Goal: Connect with others: Connect with others

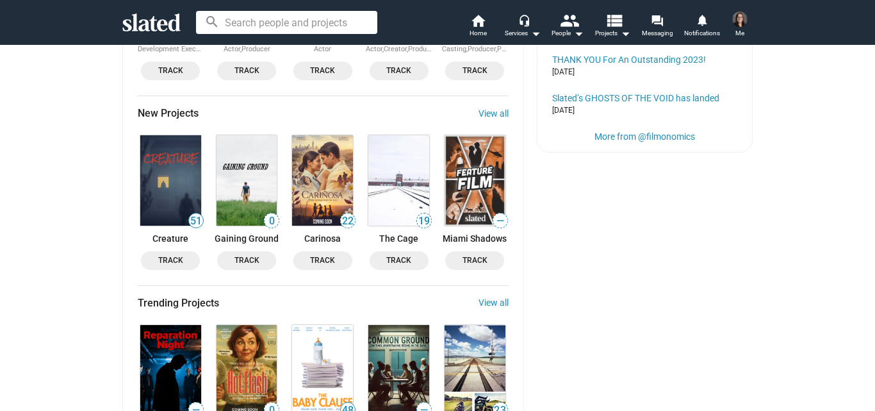
scroll to position [673, 0]
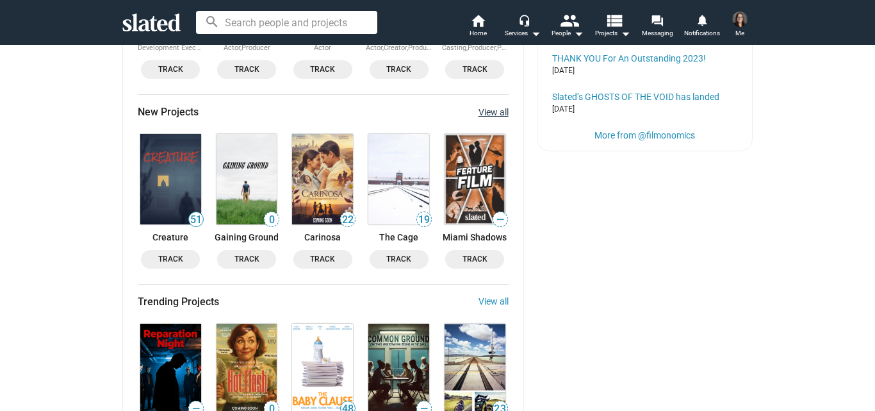
click at [490, 108] on link "View all" at bounding box center [494, 112] width 30 height 10
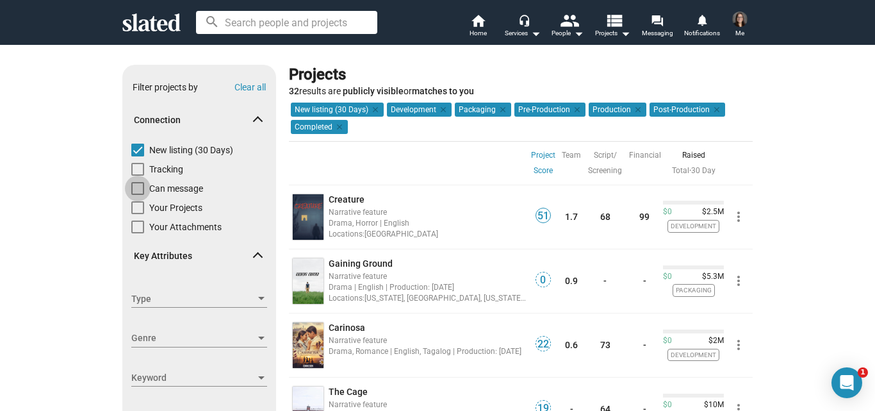
click at [131, 188] on span at bounding box center [137, 188] width 13 height 13
click at [137, 195] on input "Can message" at bounding box center [137, 195] width 1 height 1
checkbox input "true"
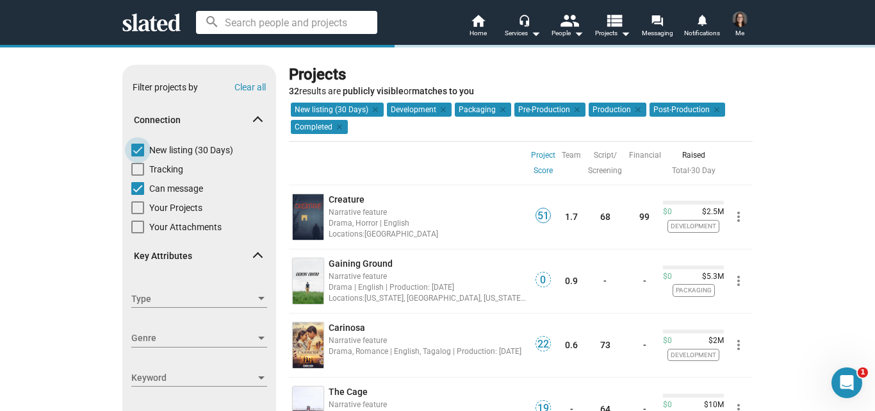
click at [134, 143] on span at bounding box center [137, 149] width 13 height 13
click at [137, 156] on input "New listing (30 Days)" at bounding box center [137, 156] width 1 height 1
checkbox input "false"
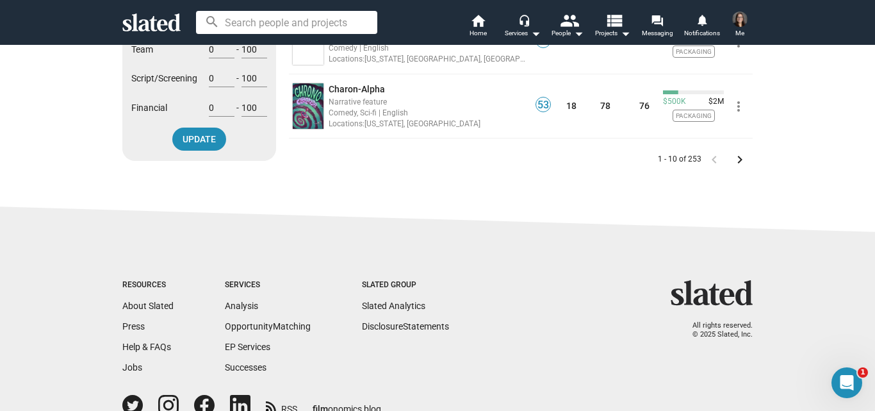
scroll to position [698, 0]
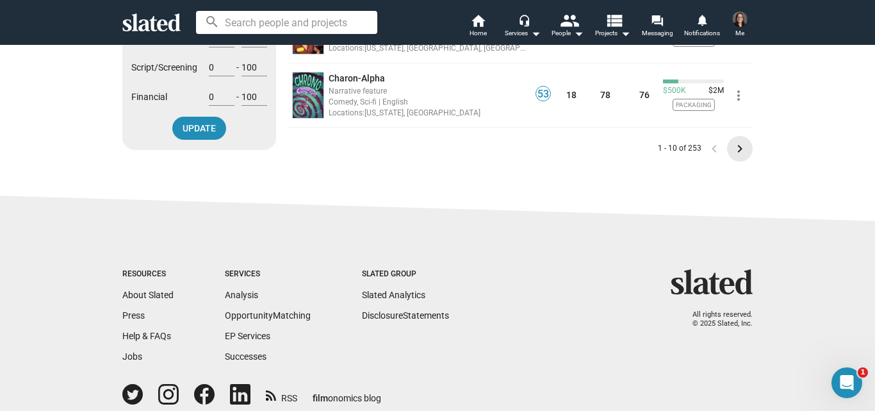
click at [733, 152] on mat-icon "keyboard_arrow_right" at bounding box center [739, 148] width 15 height 15
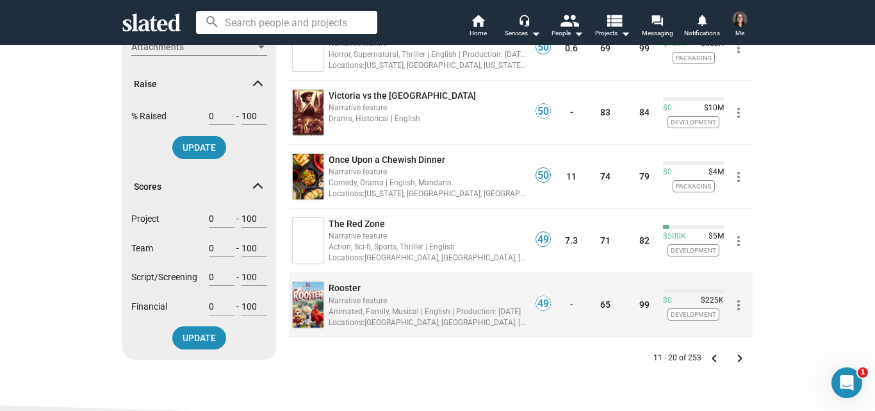
scroll to position [510, 0]
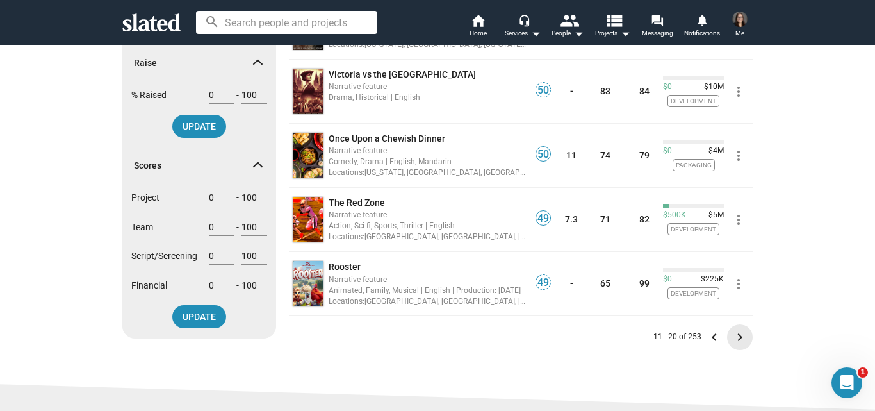
click at [733, 334] on mat-icon "keyboard_arrow_right" at bounding box center [739, 336] width 15 height 15
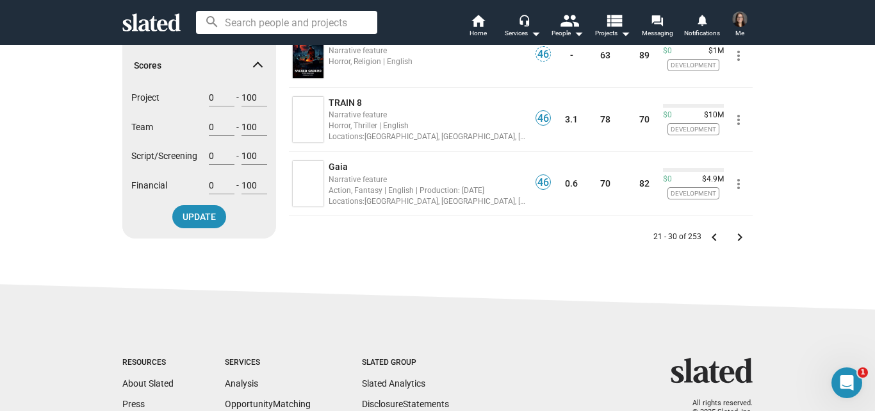
scroll to position [623, 0]
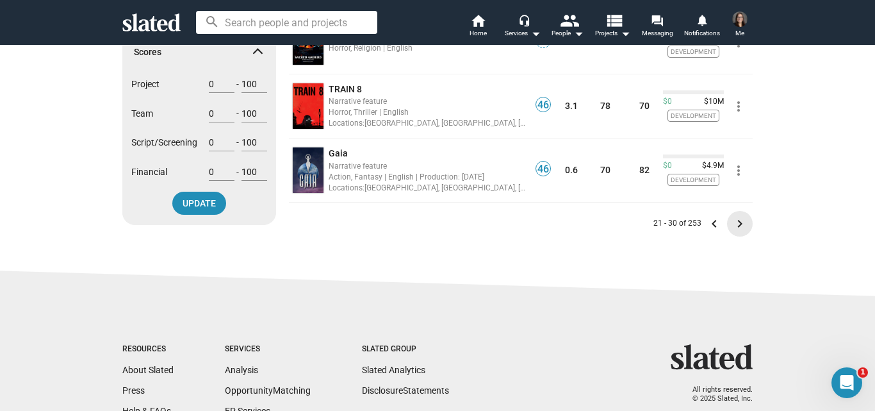
click at [739, 221] on mat-icon "keyboard_arrow_right" at bounding box center [739, 223] width 15 height 15
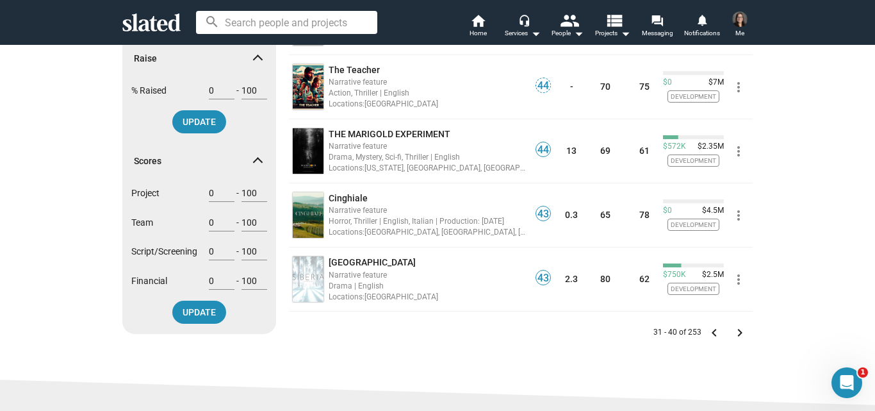
scroll to position [541, 0]
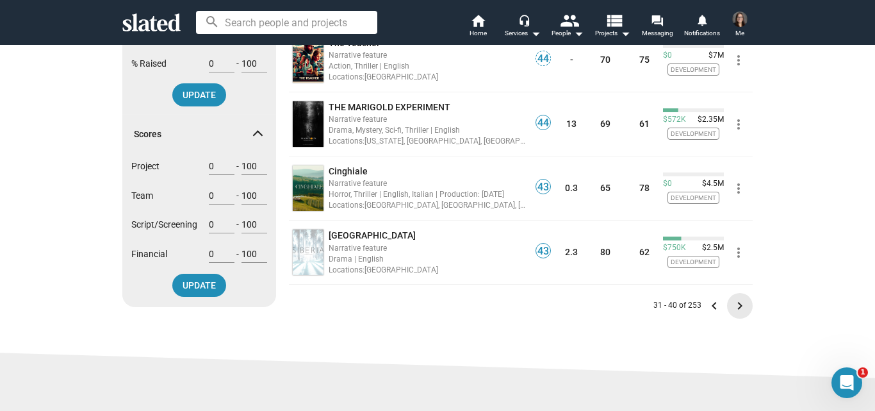
click at [732, 306] on mat-icon "keyboard_arrow_right" at bounding box center [739, 305] width 15 height 15
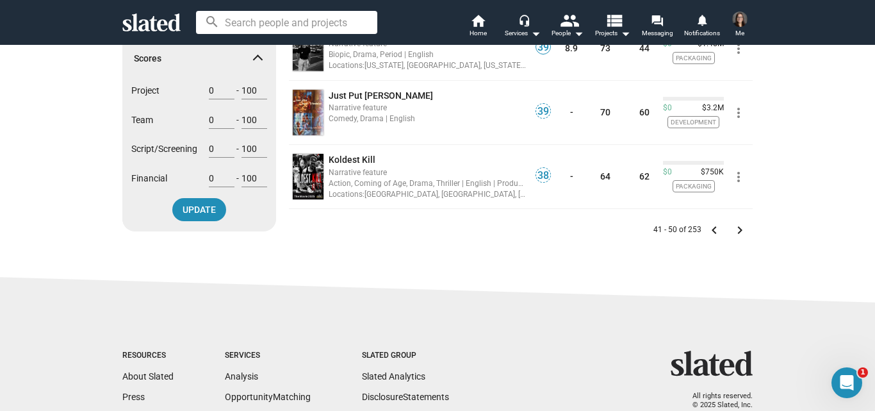
scroll to position [752, 0]
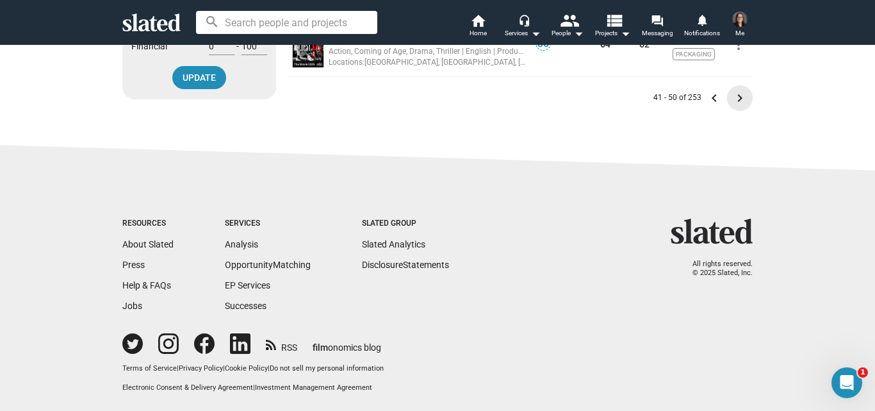
click at [739, 95] on mat-icon "keyboard_arrow_right" at bounding box center [739, 97] width 15 height 15
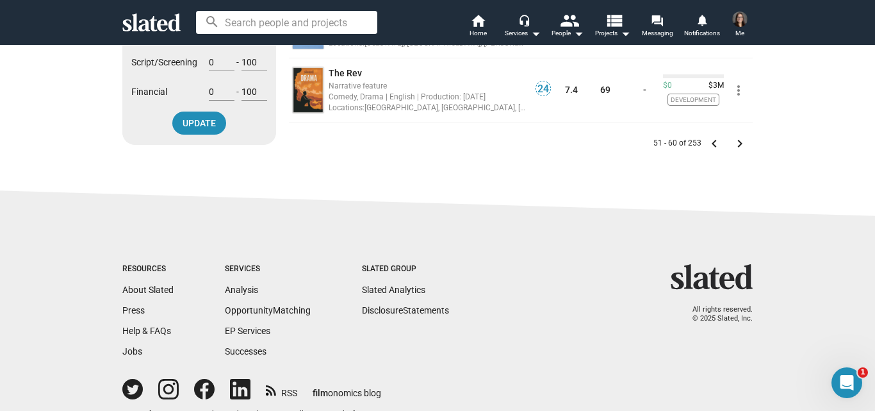
scroll to position [752, 0]
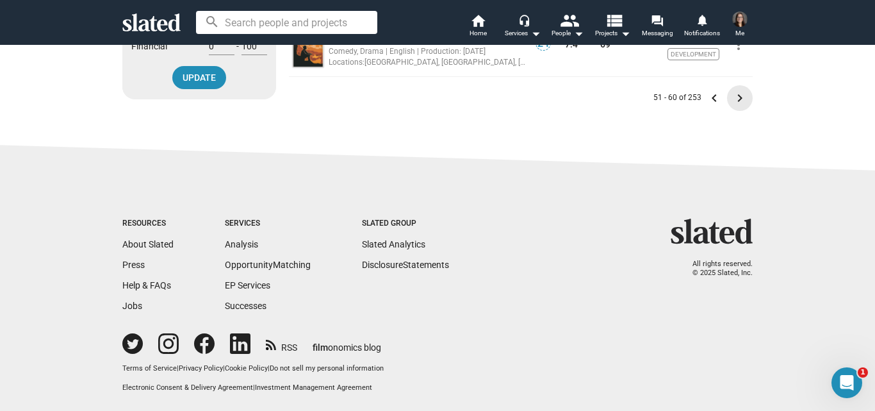
click at [734, 94] on mat-icon "keyboard_arrow_right" at bounding box center [739, 97] width 15 height 15
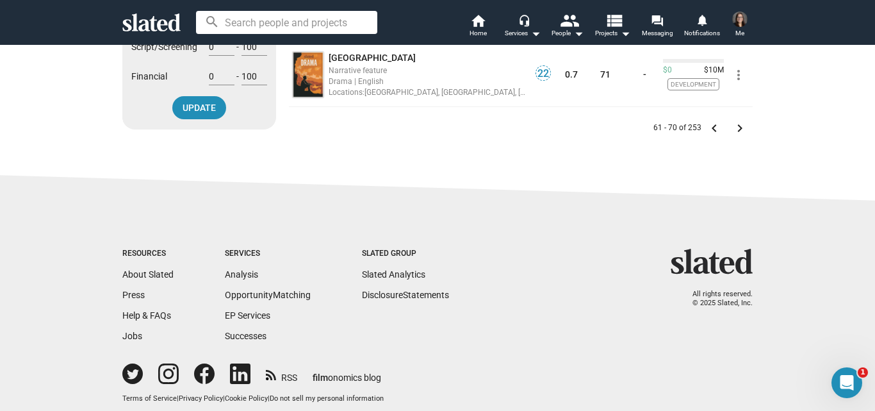
scroll to position [752, 0]
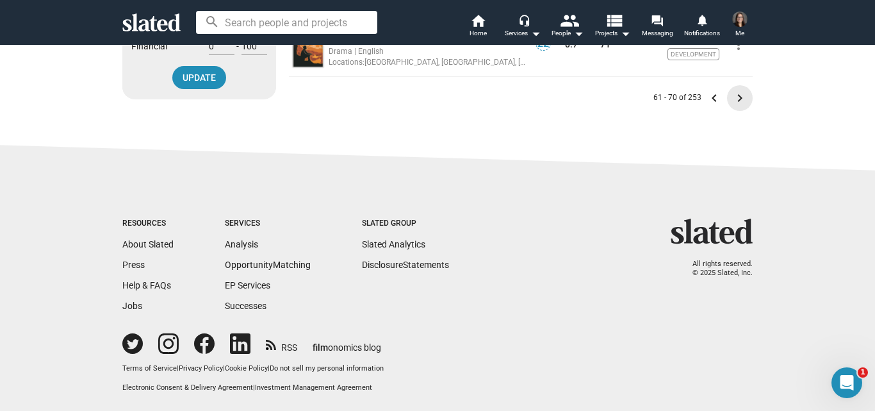
click at [734, 94] on mat-icon "keyboard_arrow_right" at bounding box center [739, 97] width 15 height 15
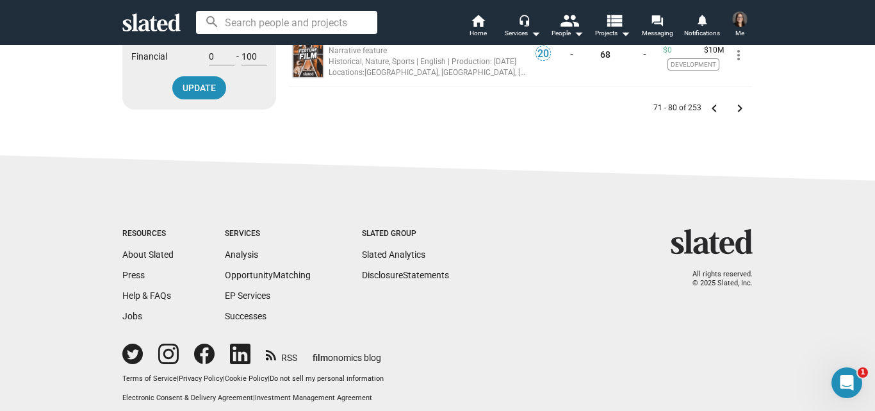
scroll to position [752, 0]
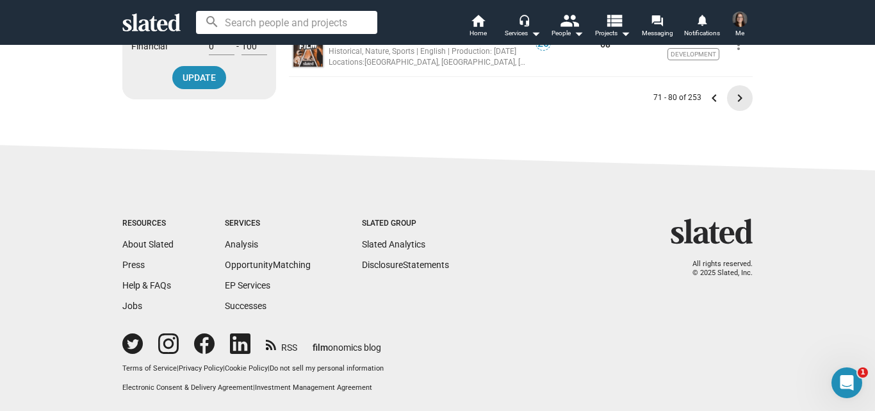
click at [732, 94] on mat-icon "keyboard_arrow_right" at bounding box center [739, 97] width 15 height 15
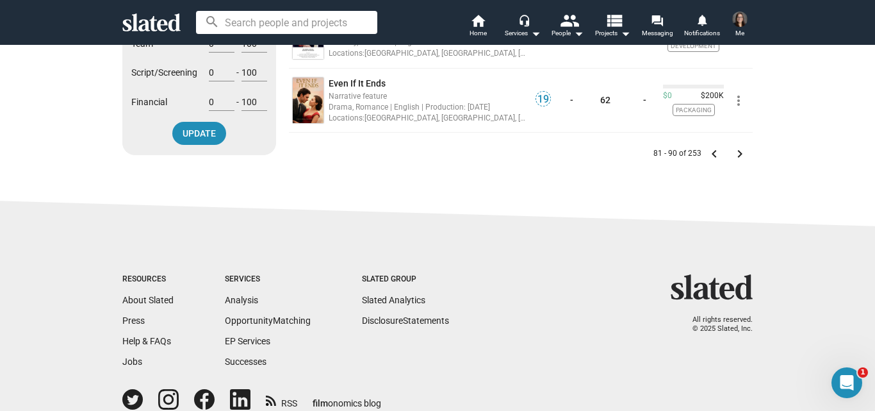
scroll to position [752, 0]
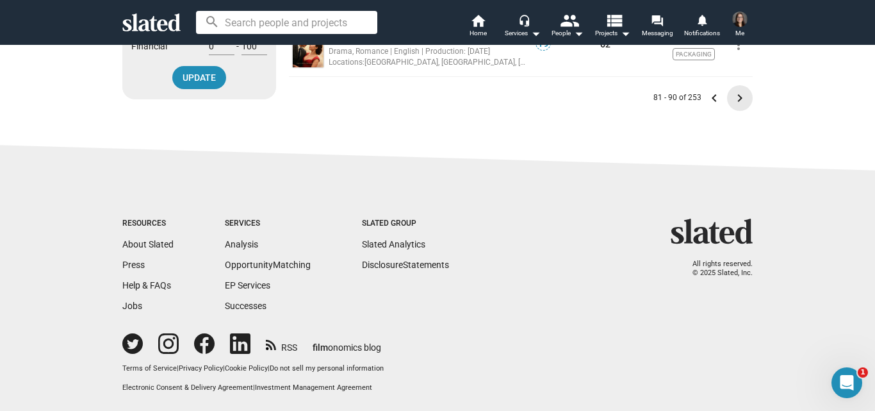
click at [732, 95] on mat-icon "keyboard_arrow_right" at bounding box center [739, 97] width 15 height 15
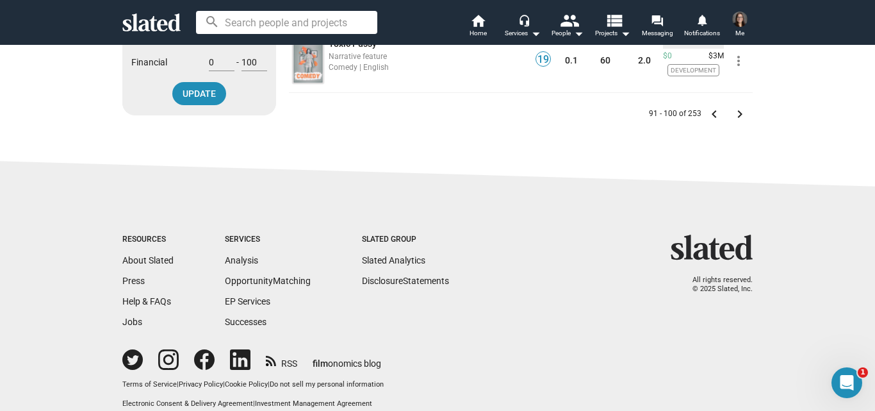
scroll to position [733, 0]
click at [736, 112] on mat-icon "keyboard_arrow_right" at bounding box center [739, 113] width 15 height 15
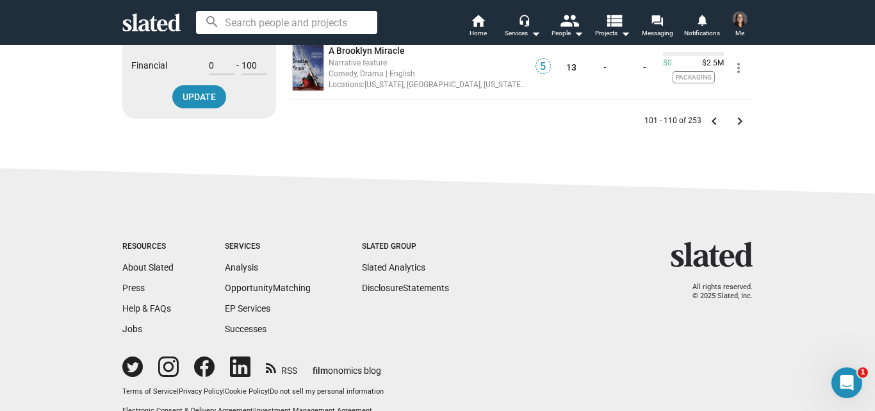
scroll to position [752, 0]
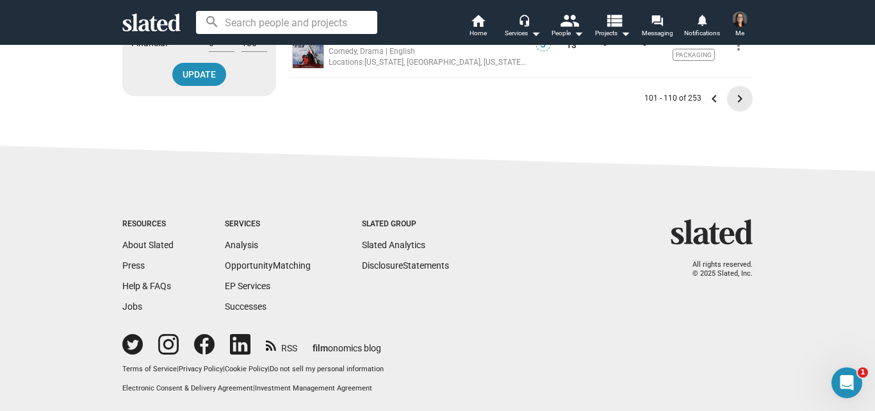
click at [734, 95] on mat-icon "keyboard_arrow_right" at bounding box center [739, 98] width 15 height 15
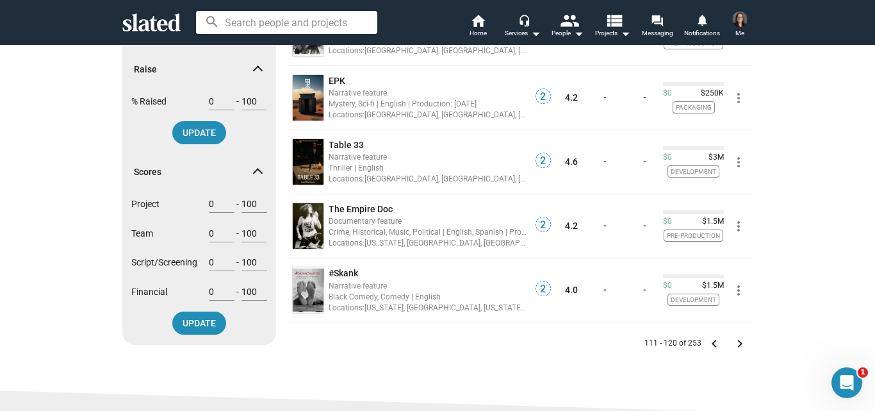
scroll to position [504, 0]
click at [744, 343] on span "keyboard_arrow_right" at bounding box center [740, 342] width 26 height 15
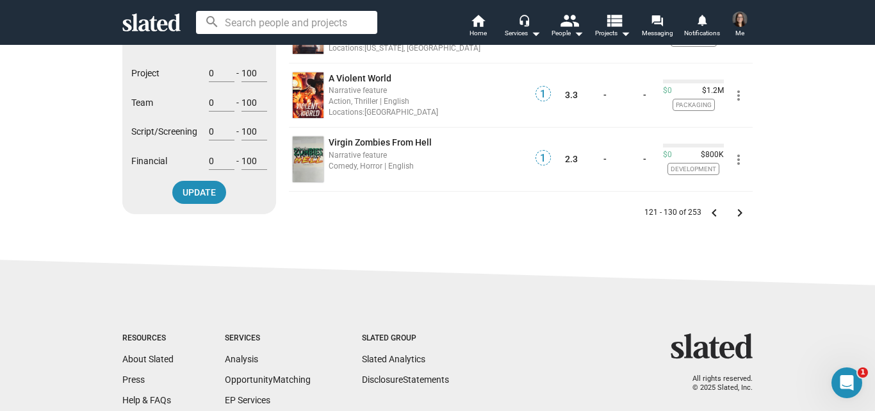
scroll to position [635, 0]
click at [736, 209] on mat-icon "keyboard_arrow_right" at bounding box center [739, 211] width 15 height 15
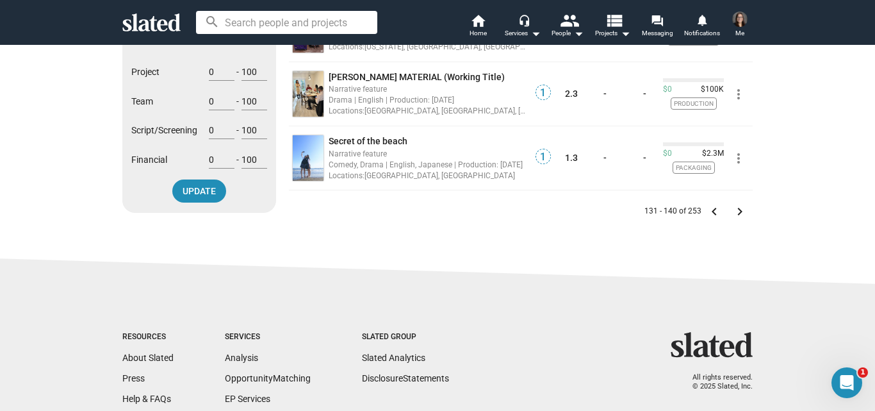
scroll to position [637, 0]
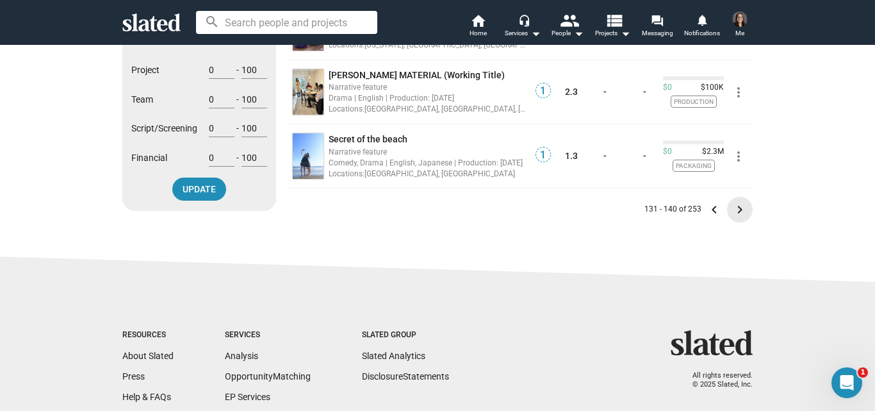
click at [732, 209] on mat-icon "keyboard_arrow_right" at bounding box center [739, 209] width 15 height 15
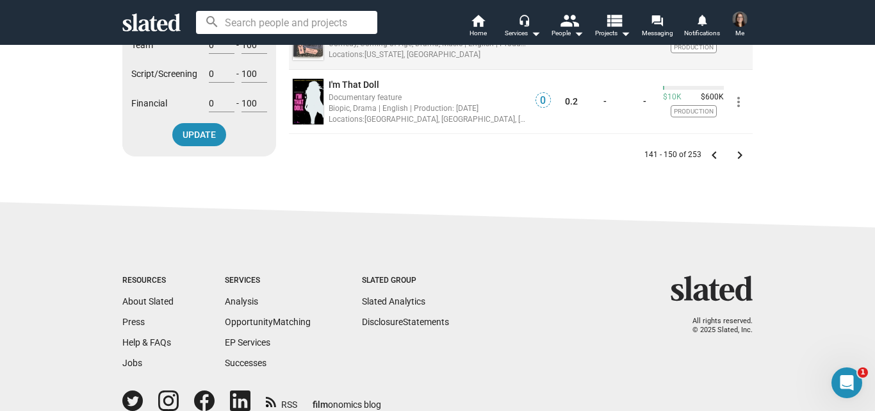
scroll to position [700, 0]
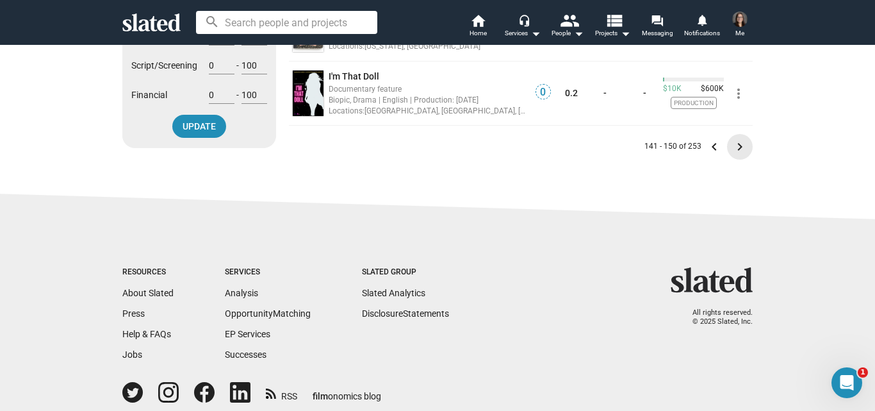
click at [732, 143] on mat-icon "keyboard_arrow_right" at bounding box center [739, 146] width 15 height 15
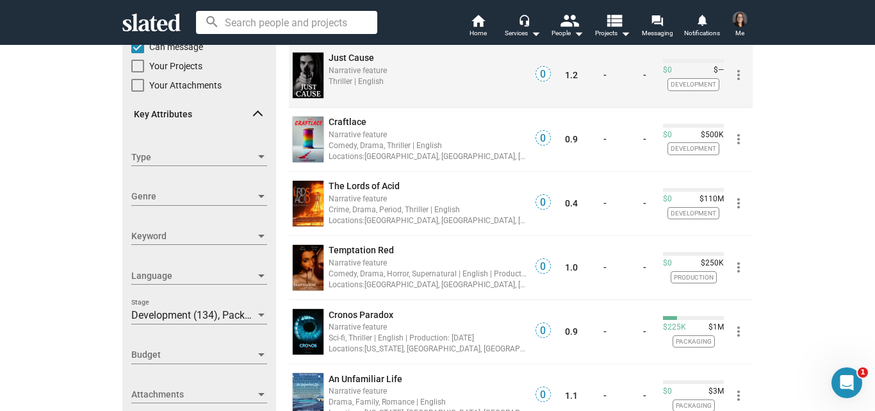
scroll to position [142, 0]
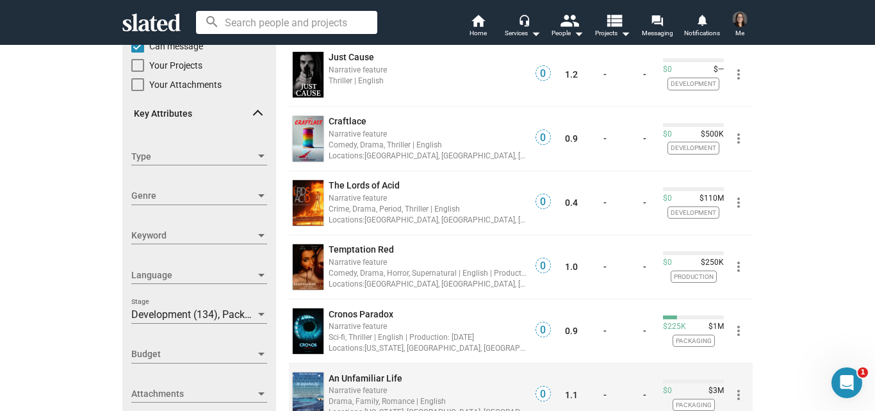
drag, startPoint x: 357, startPoint y: 370, endPoint x: 343, endPoint y: 381, distance: 17.3
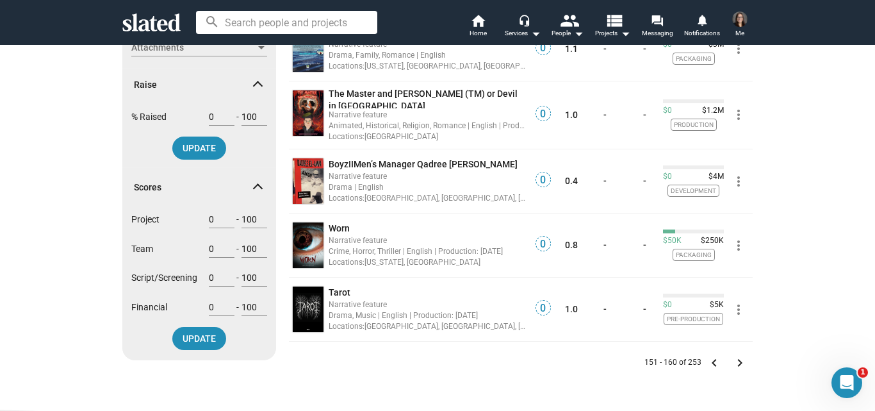
scroll to position [495, 0]
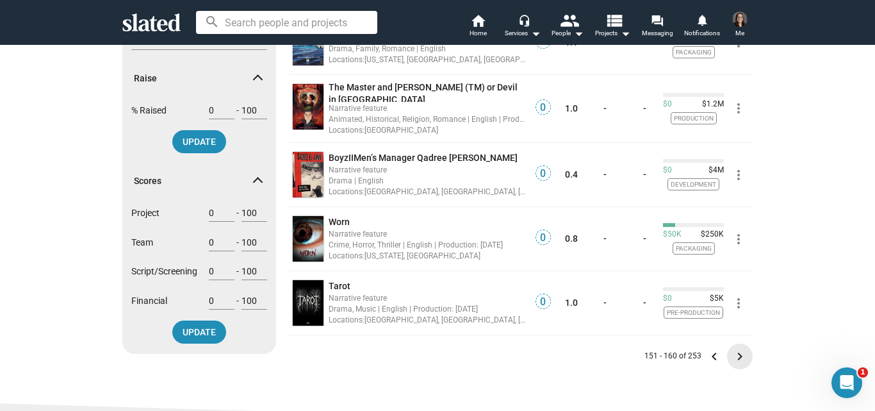
click at [732, 350] on mat-icon "keyboard_arrow_right" at bounding box center [739, 355] width 15 height 15
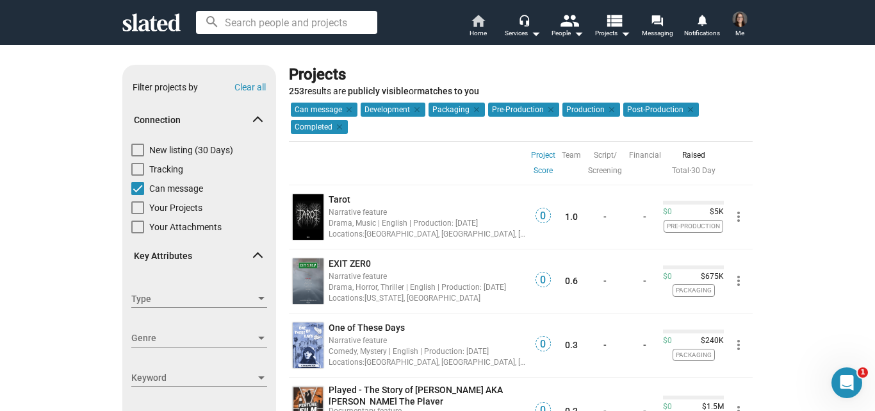
click at [484, 24] on mat-icon "home" at bounding box center [477, 20] width 15 height 15
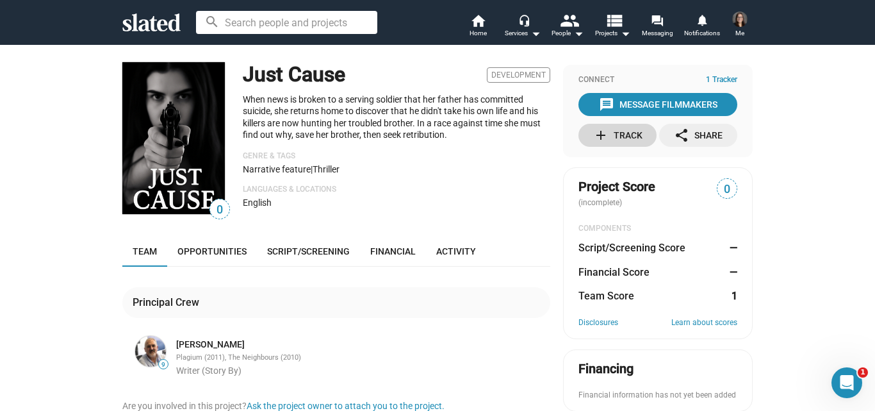
click at [587, 136] on span "add Track" at bounding box center [617, 135] width 73 height 23
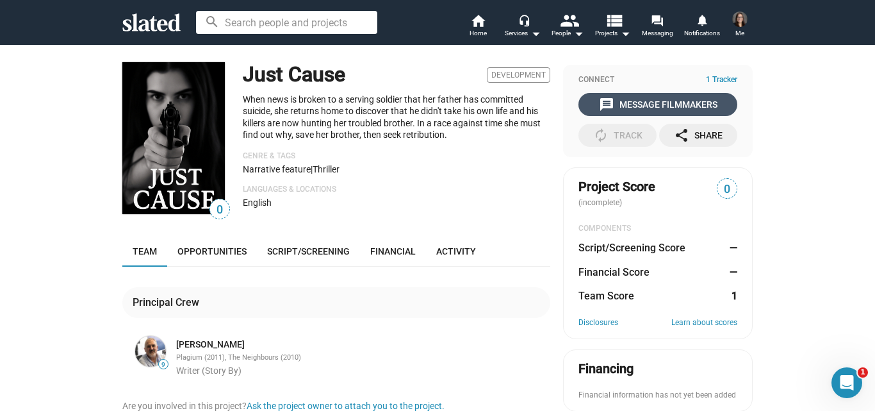
click at [664, 94] on div "message Message Filmmakers" at bounding box center [658, 104] width 119 height 23
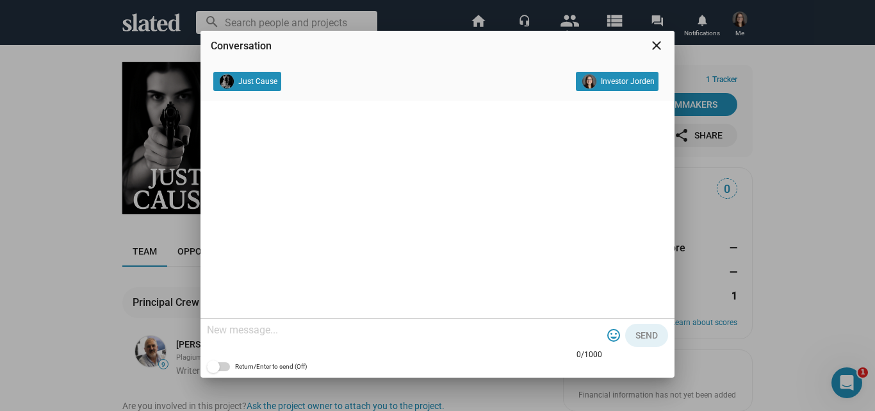
click at [355, 328] on textarea at bounding box center [404, 329] width 395 height 13
paste textarea "Hey, I'm truly inspired by your project and eager to support it however I can. …"
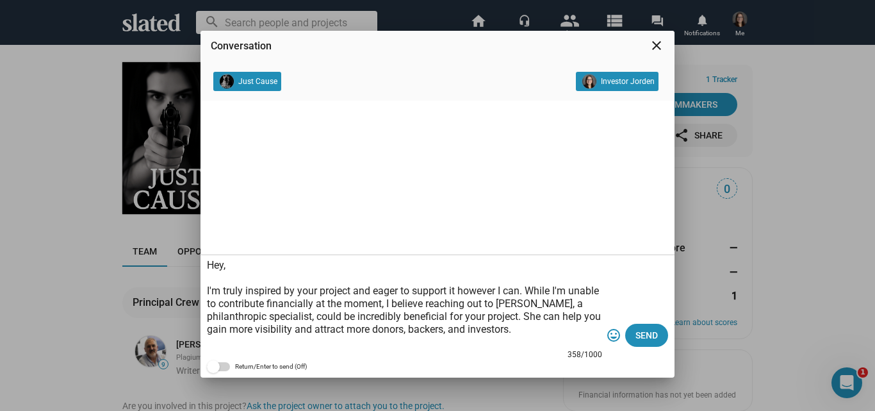
scroll to position [38, 0]
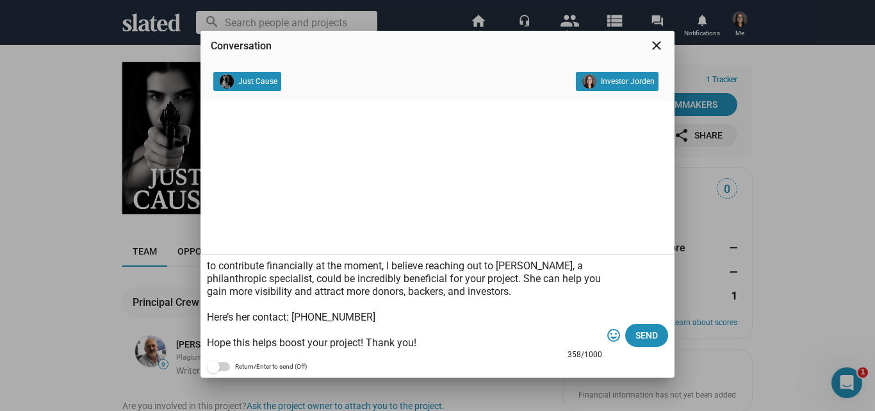
drag, startPoint x: 404, startPoint y: 323, endPoint x: 295, endPoint y: 315, distance: 109.9
click at [295, 315] on textarea "Hey, I'm truly inspired by your project and eager to support it however I can. …" at bounding box center [404, 304] width 395 height 90
paste textarea "[DOMAIN_NAME][URL]"
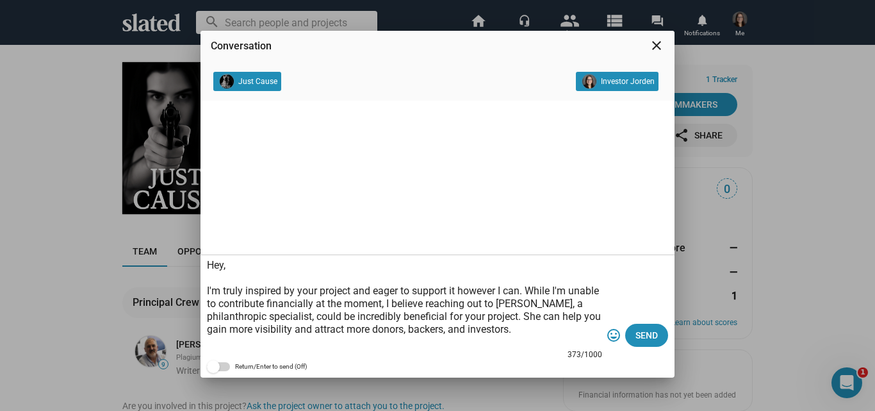
drag, startPoint x: 423, startPoint y: 346, endPoint x: 207, endPoint y: 263, distance: 231.8
click at [207, 263] on textarea "Hey, I'm truly inspired by your project and eager to support it however I can. …" at bounding box center [404, 304] width 395 height 90
click at [428, 302] on textarea "Hey, I'm truly inspired by your project and eager to support it however I can. …" at bounding box center [404, 304] width 395 height 90
type textarea "Hey, I'm truly inspired by your project and eager to support it however I can. …"
click at [642, 330] on span "Send" at bounding box center [646, 334] width 22 height 23
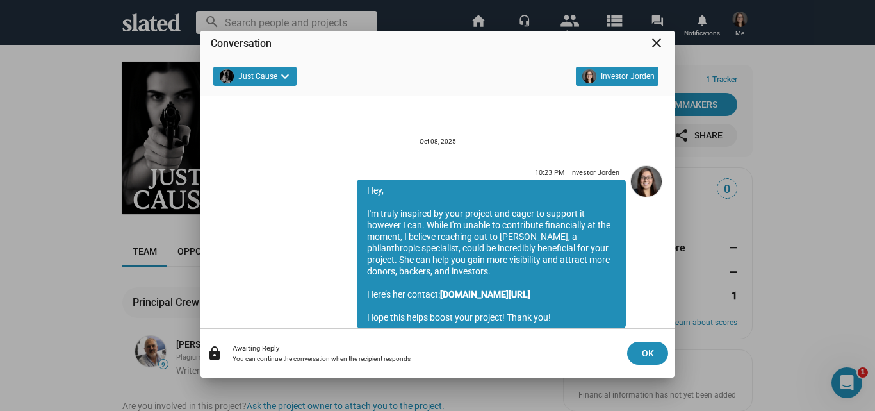
scroll to position [45, 0]
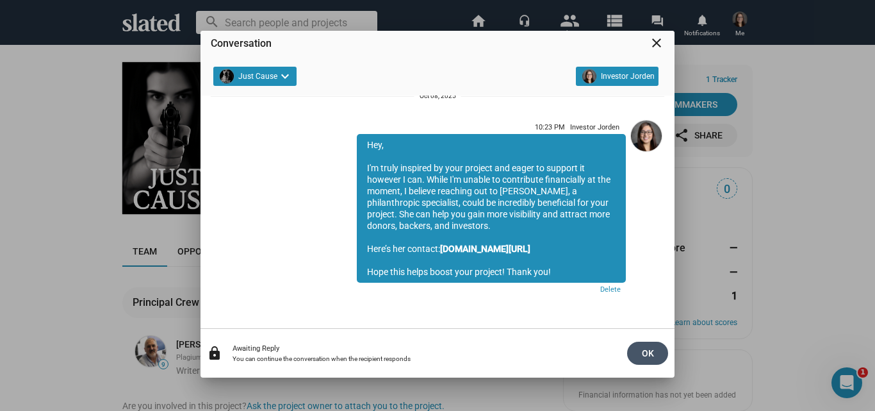
click at [646, 357] on span "OK" at bounding box center [647, 352] width 20 height 23
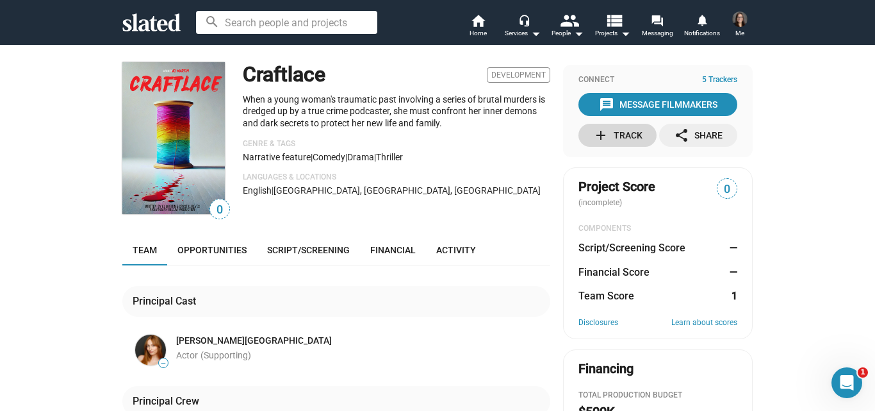
click at [593, 133] on mat-icon "add" at bounding box center [600, 134] width 15 height 15
click at [636, 105] on div "message Message Filmmakers" at bounding box center [658, 104] width 119 height 23
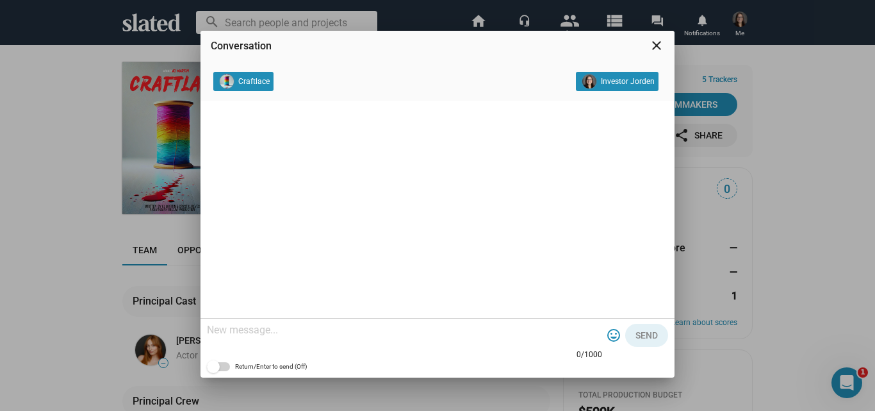
click at [395, 326] on textarea at bounding box center [404, 329] width 395 height 13
paste textarea "Hey, I'm truly inspired by your project and eager to support it however I can. …"
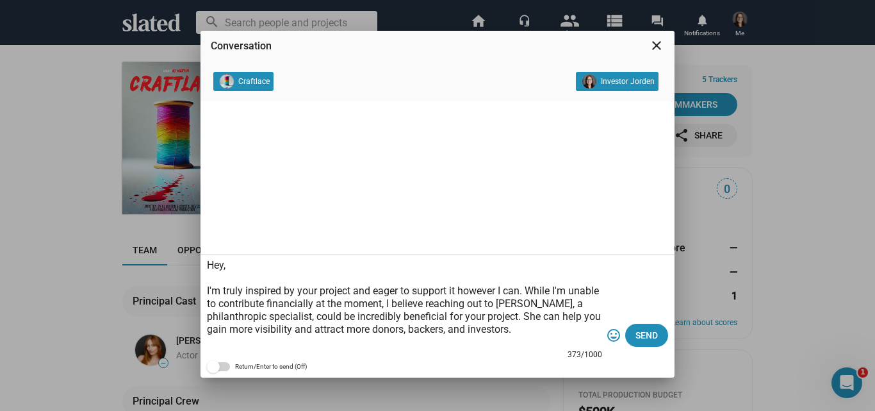
scroll to position [38, 0]
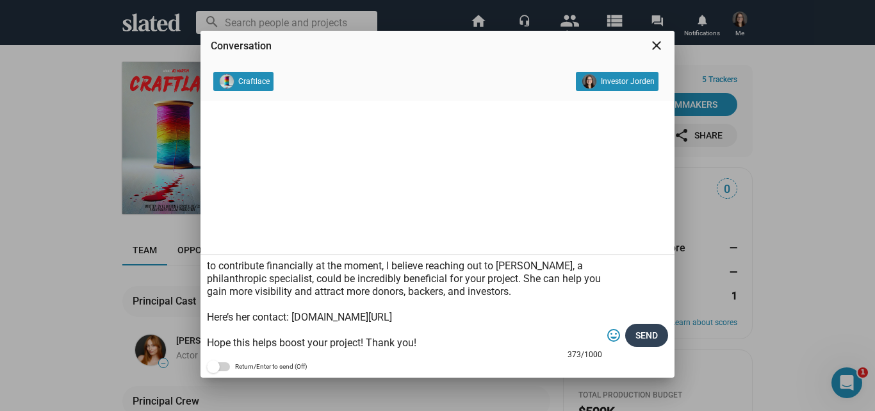
type textarea "Hey, I'm truly inspired by your project and eager to support it however I can. …"
click at [642, 336] on span "Send" at bounding box center [646, 334] width 22 height 23
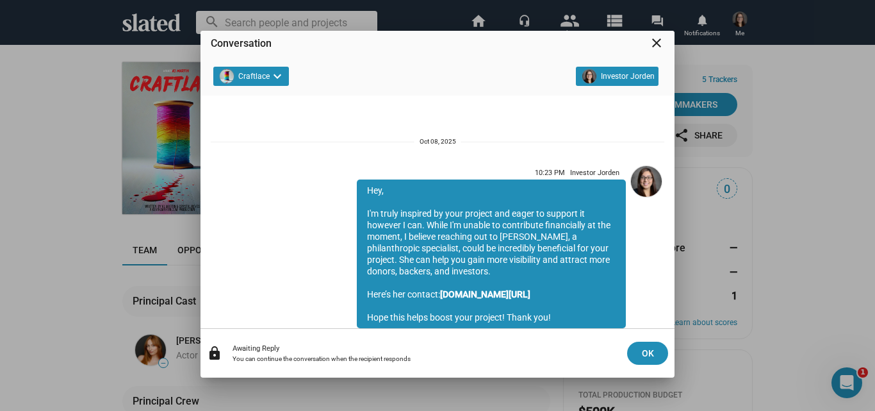
scroll to position [45, 0]
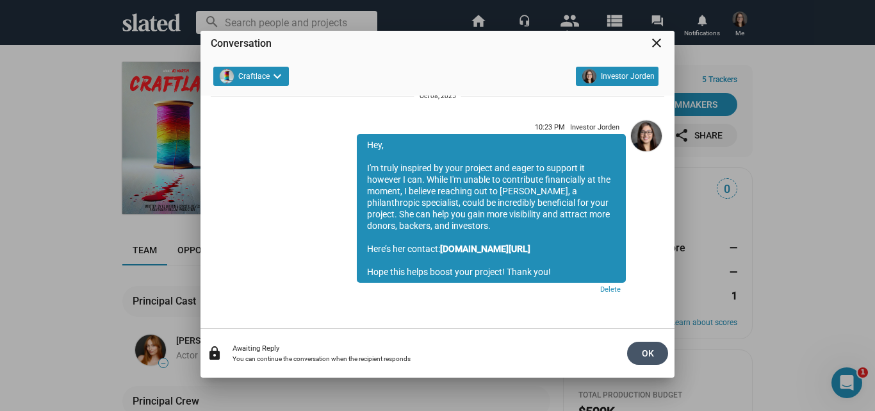
click at [646, 349] on span "OK" at bounding box center [647, 352] width 20 height 23
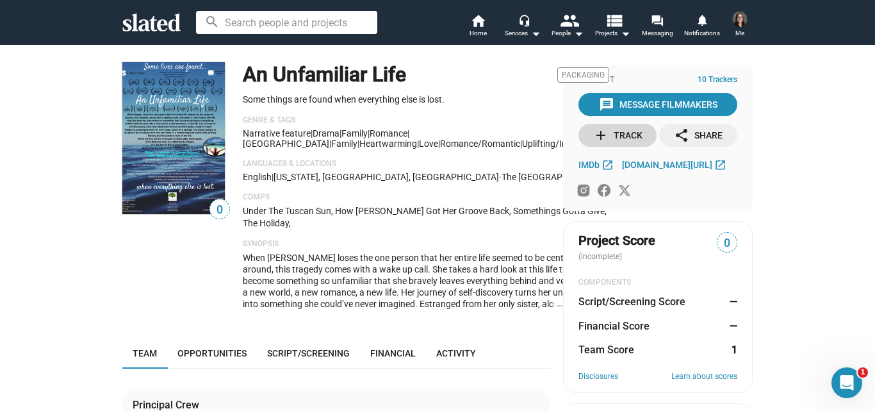
click at [611, 136] on div "add Track" at bounding box center [617, 135] width 49 height 23
click at [614, 100] on div "message Message Filmmakers" at bounding box center [658, 104] width 119 height 23
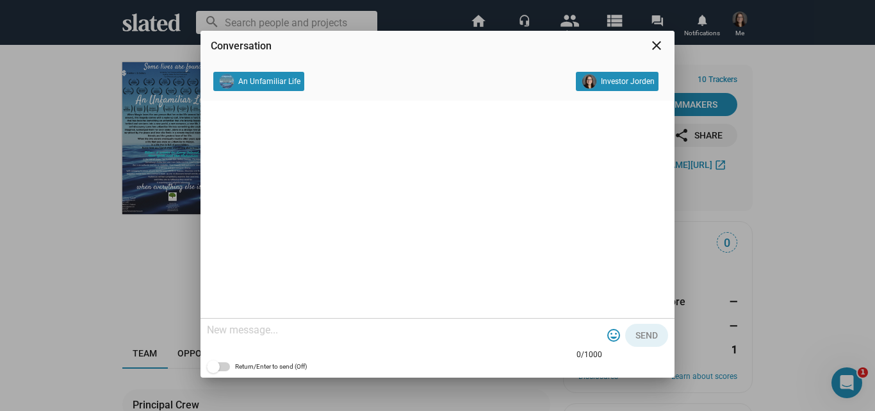
click at [457, 329] on textarea at bounding box center [404, 329] width 395 height 13
paste textarea "Hey, I'm truly inspired by your project and eager to support it however I can. …"
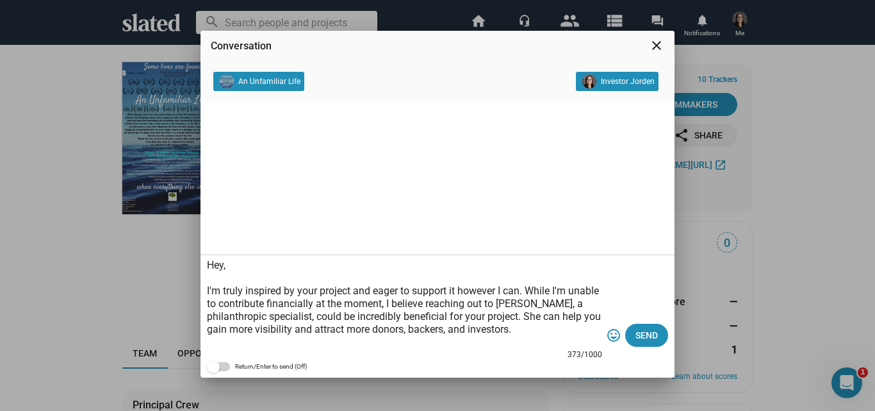
scroll to position [38, 0]
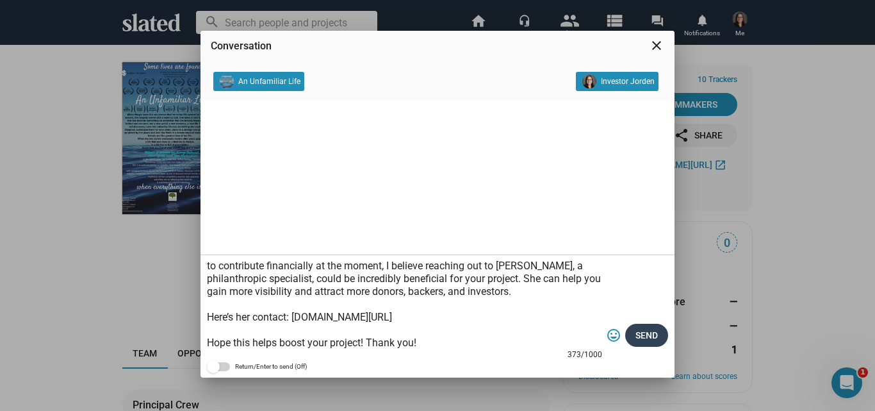
type textarea "Hey, I'm truly inspired by your project and eager to support it however I can. …"
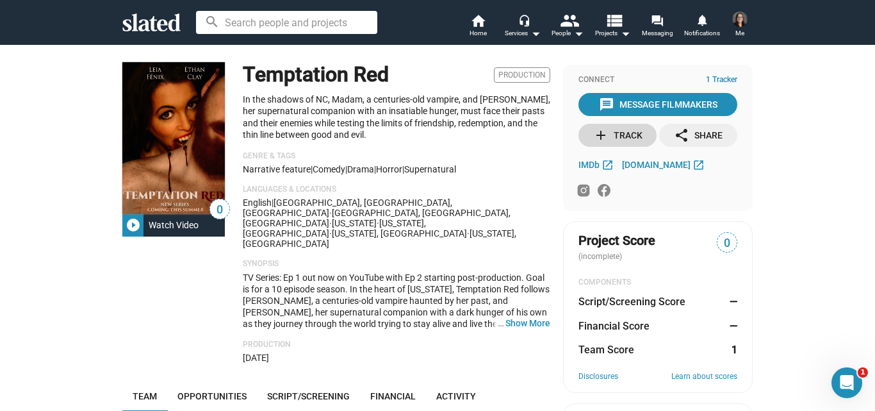
click at [616, 129] on div "add Track" at bounding box center [617, 135] width 49 height 23
click at [628, 108] on div "message Message Filmmakers" at bounding box center [658, 104] width 119 height 23
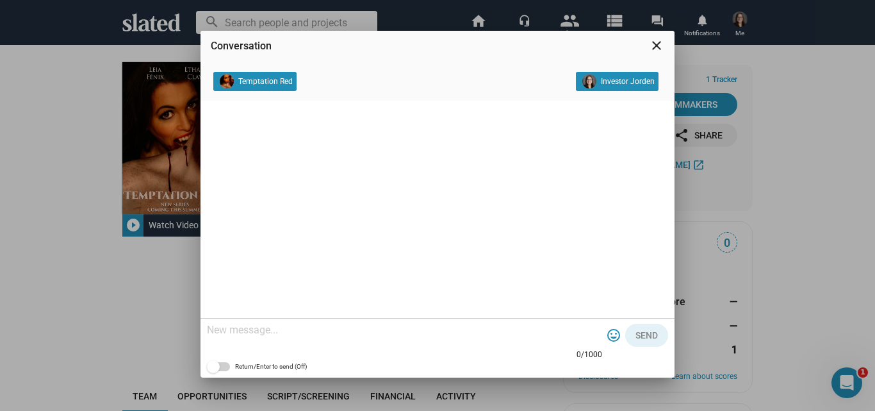
click at [325, 325] on textarea at bounding box center [404, 329] width 395 height 13
paste textarea "Hey, I'm truly inspired by your project and eager to support it however I can. …"
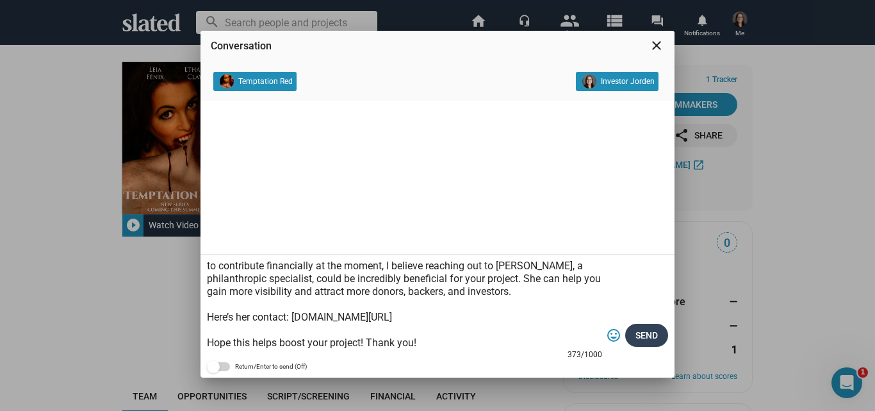
type textarea "Hey, I'm truly inspired by your project and eager to support it however I can. …"
click at [646, 334] on span "Send" at bounding box center [646, 334] width 22 height 23
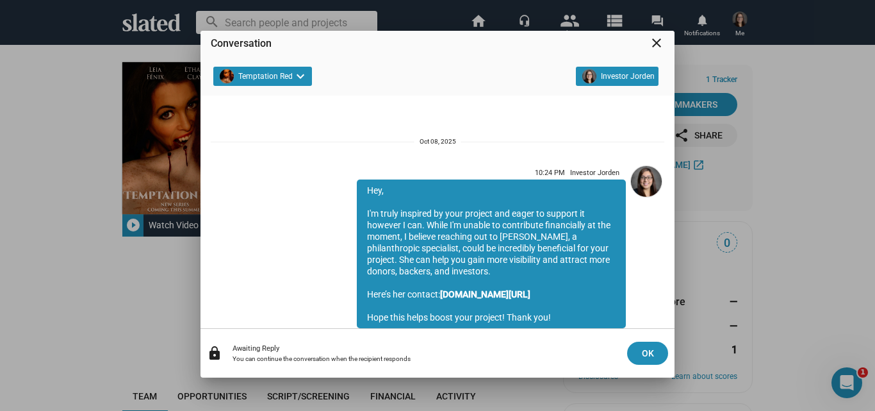
scroll to position [45, 0]
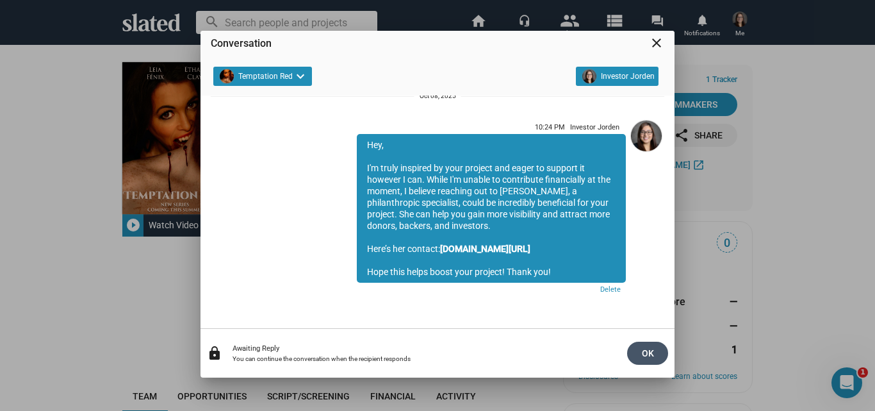
click at [646, 351] on span "OK" at bounding box center [647, 352] width 20 height 23
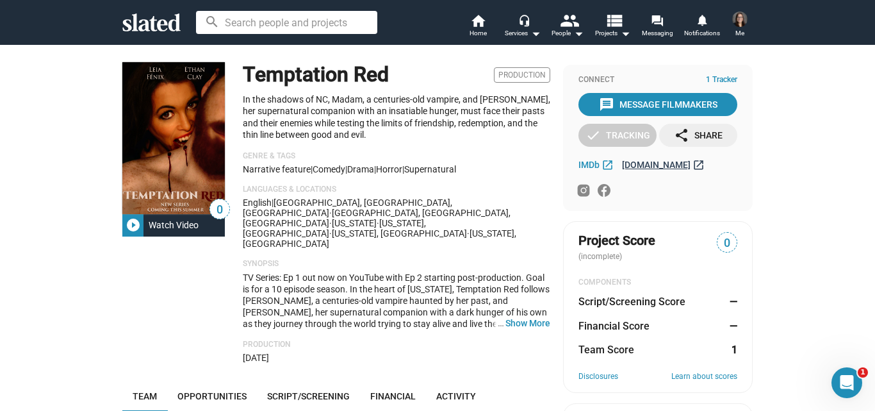
click at [658, 161] on span "mechprofilms.com" at bounding box center [656, 165] width 69 height 10
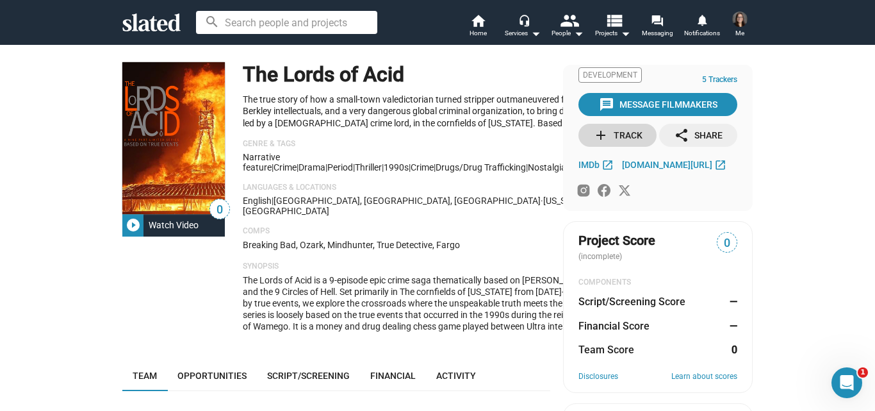
click at [614, 130] on div "add Track" at bounding box center [617, 135] width 49 height 23
click at [643, 98] on div "message Message Filmmakers" at bounding box center [658, 104] width 119 height 23
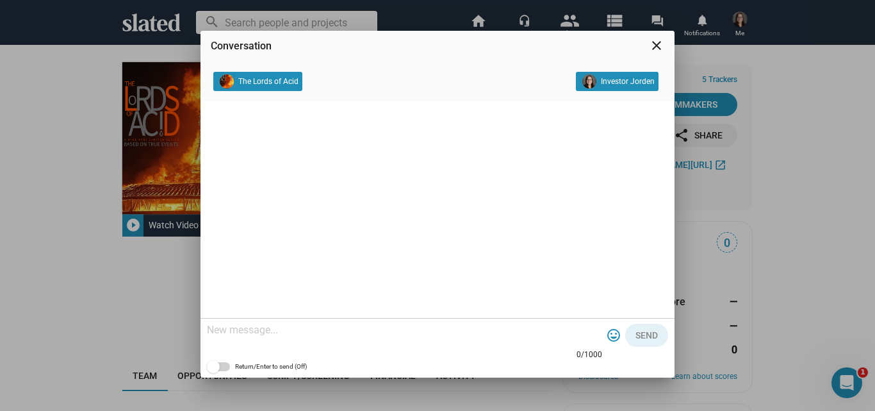
click at [269, 329] on textarea at bounding box center [404, 329] width 395 height 13
paste textarea "Hey, I'm truly inspired by your project and eager to support it however I can. …"
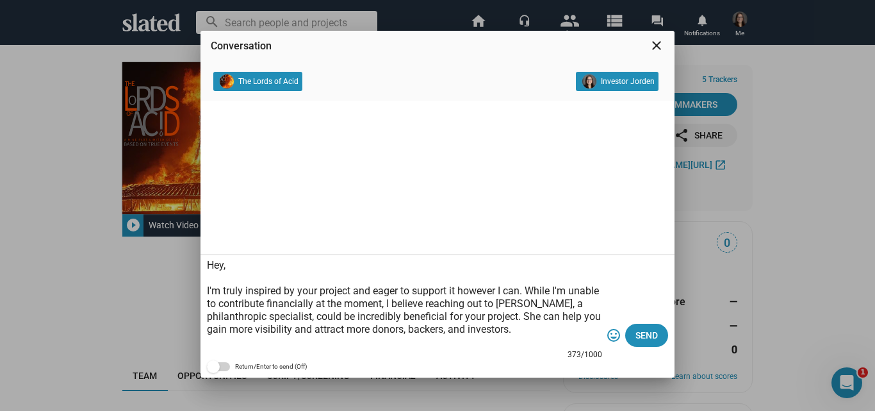
scroll to position [38, 0]
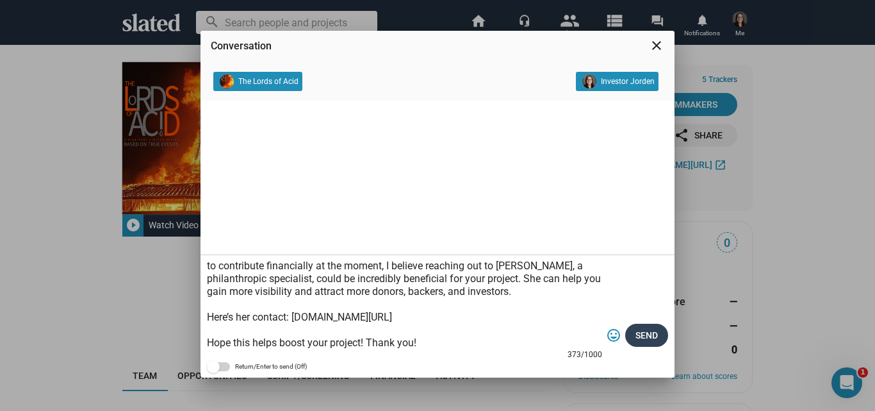
type textarea "Hey, I'm truly inspired by your project and eager to support it however I can. …"
click at [639, 328] on span "Send" at bounding box center [646, 334] width 22 height 23
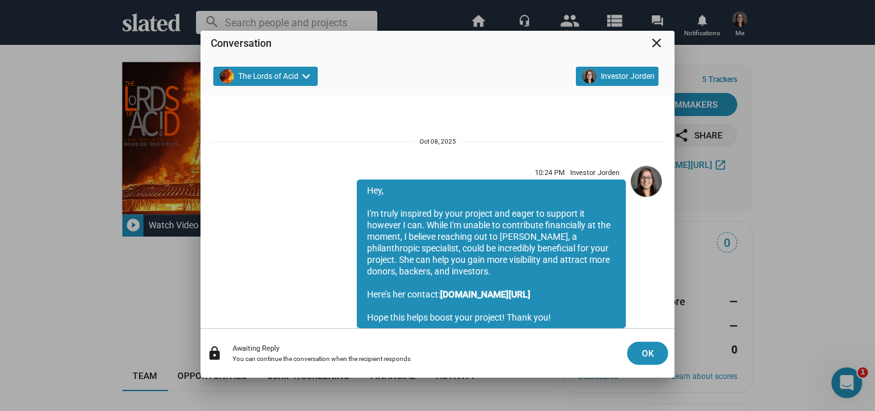
scroll to position [45, 0]
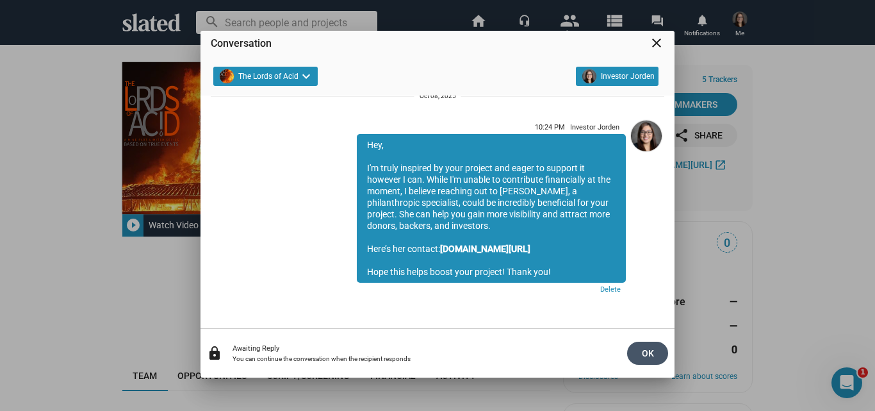
click at [648, 351] on span "OK" at bounding box center [647, 352] width 20 height 23
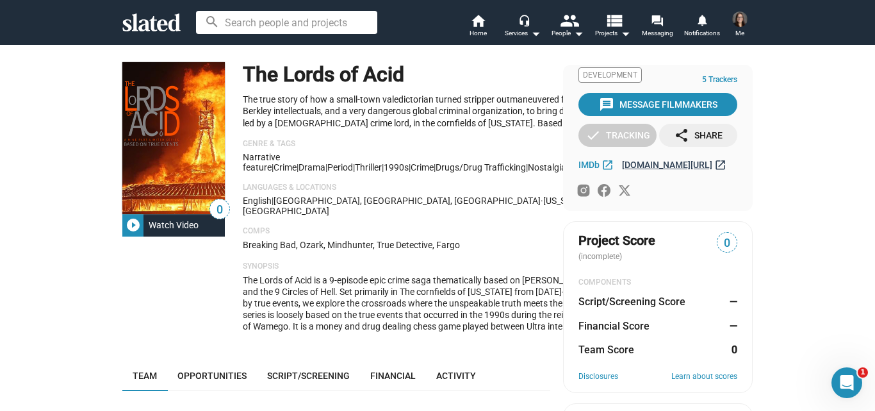
click at [656, 163] on span "thelordsofacid.com/" at bounding box center [667, 165] width 90 height 10
click at [621, 187] on icon at bounding box center [625, 190] width 12 height 10
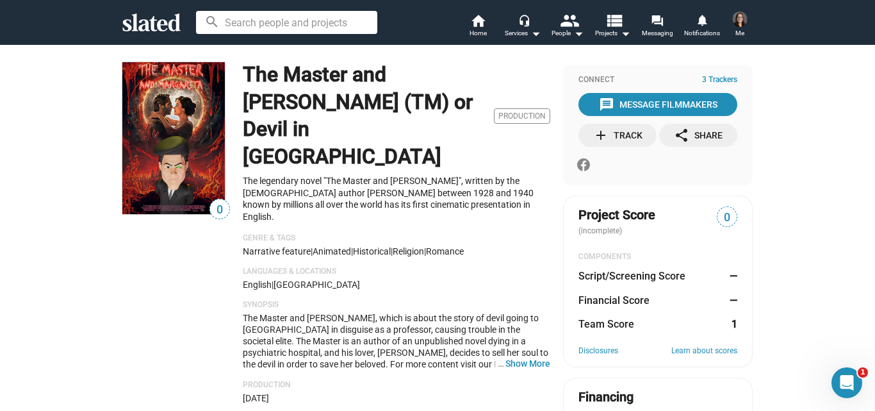
click at [606, 130] on div "add Track" at bounding box center [617, 135] width 49 height 23
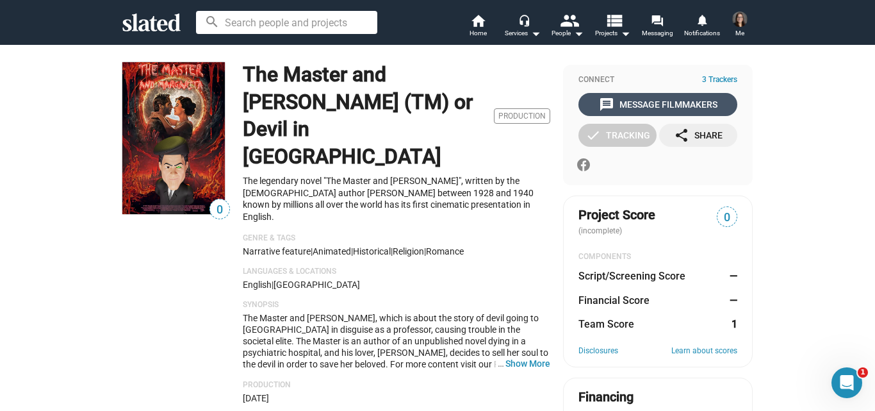
click at [634, 102] on div "message Message Filmmakers" at bounding box center [658, 104] width 119 height 23
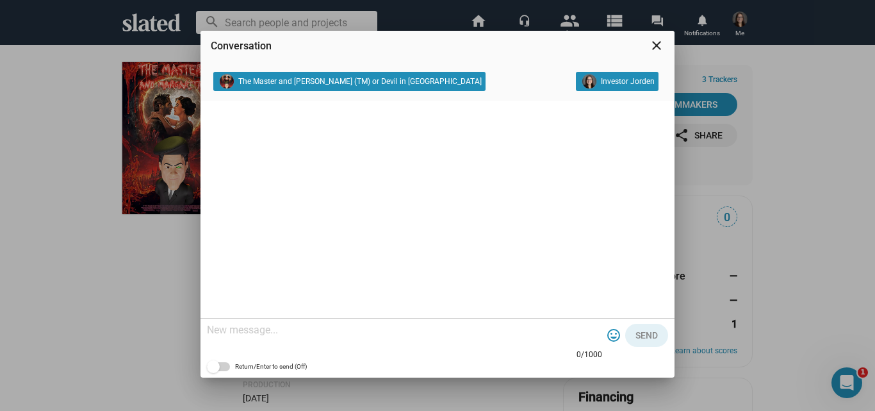
click at [285, 329] on textarea at bounding box center [404, 329] width 395 height 13
paste textarea "Hey, I'm truly inspired by your project and eager to support it however I can. …"
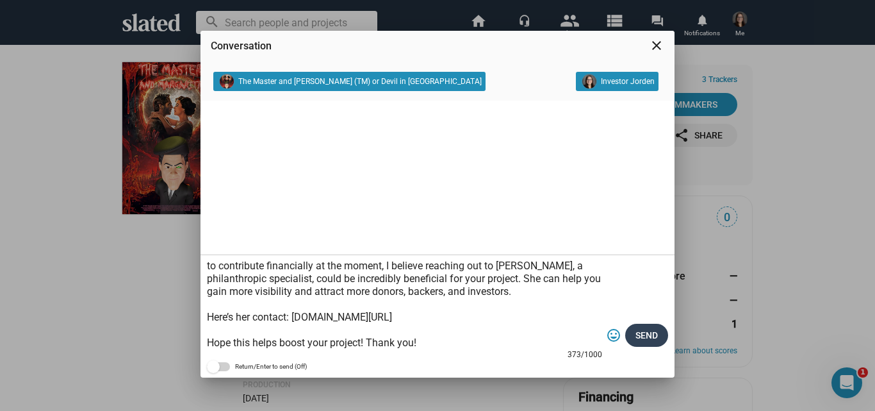
type textarea "Hey, I'm truly inspired by your project and eager to support it however I can. …"
click at [639, 339] on span "Send" at bounding box center [646, 334] width 22 height 23
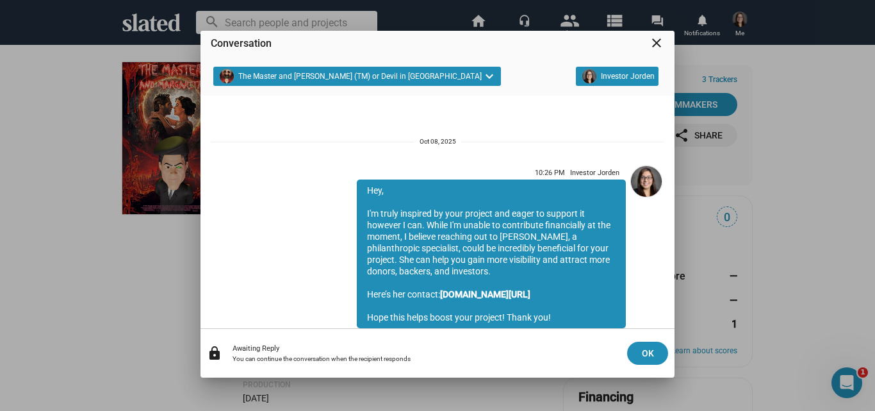
scroll to position [45, 0]
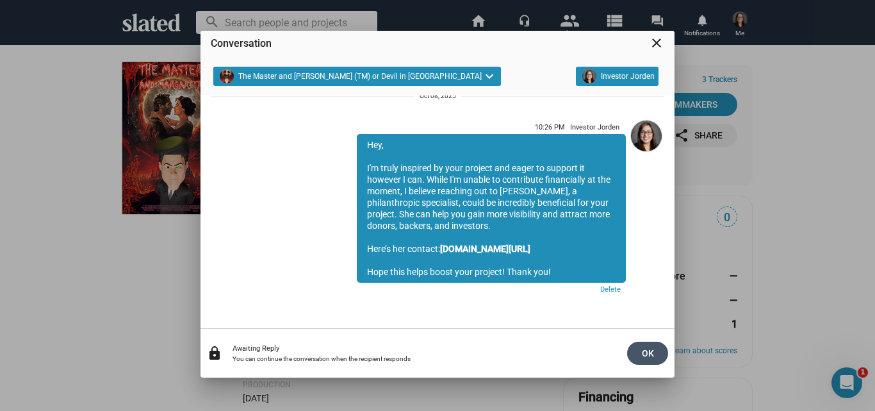
click at [648, 349] on span "OK" at bounding box center [647, 352] width 20 height 23
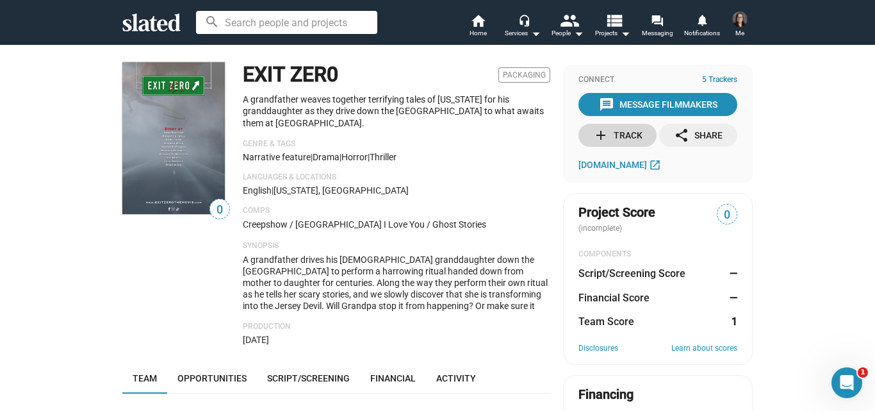
click at [616, 132] on div "add Track" at bounding box center [617, 135] width 49 height 23
click at [619, 102] on div "message Message Filmmakers" at bounding box center [658, 104] width 119 height 23
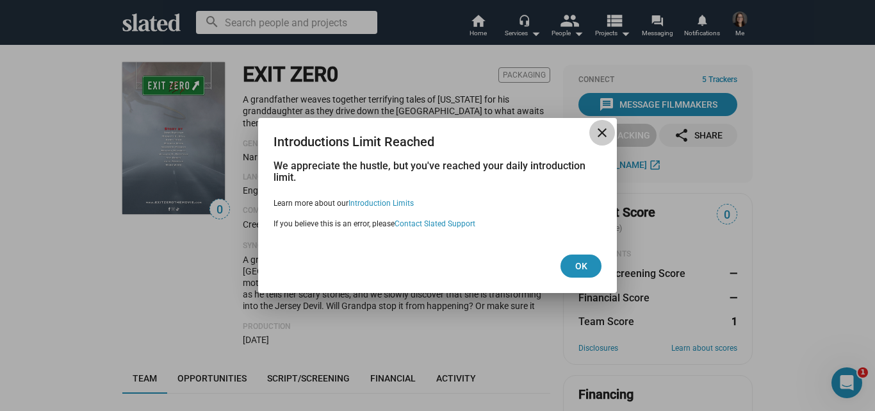
click at [604, 131] on mat-icon "close" at bounding box center [601, 132] width 15 height 15
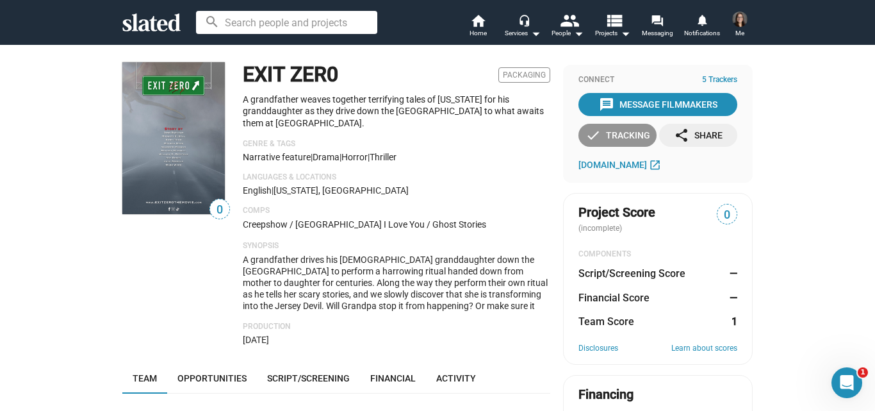
click at [612, 133] on div "check Tracking" at bounding box center [617, 135] width 65 height 23
click at [609, 170] on span "exitzerothemovie.com" at bounding box center [612, 165] width 69 height 10
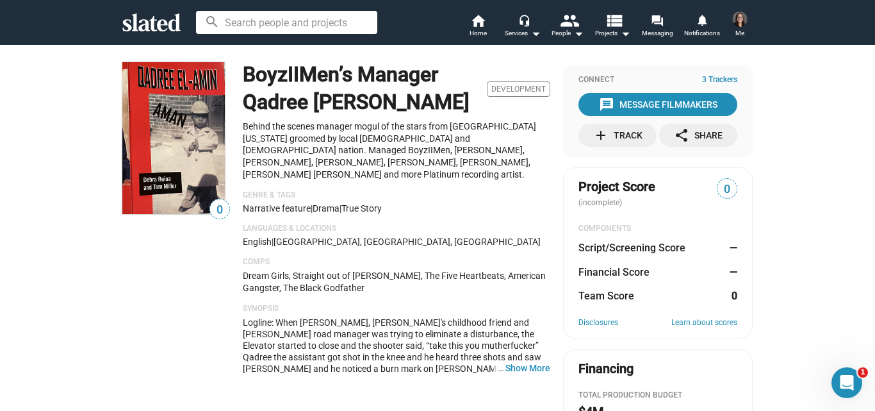
click at [599, 136] on mat-icon "add" at bounding box center [600, 134] width 15 height 15
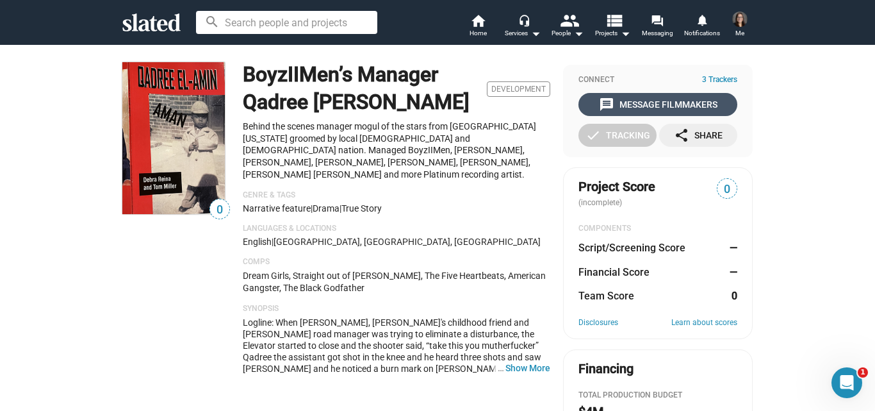
click at [641, 104] on div "message Message Filmmakers" at bounding box center [658, 104] width 119 height 23
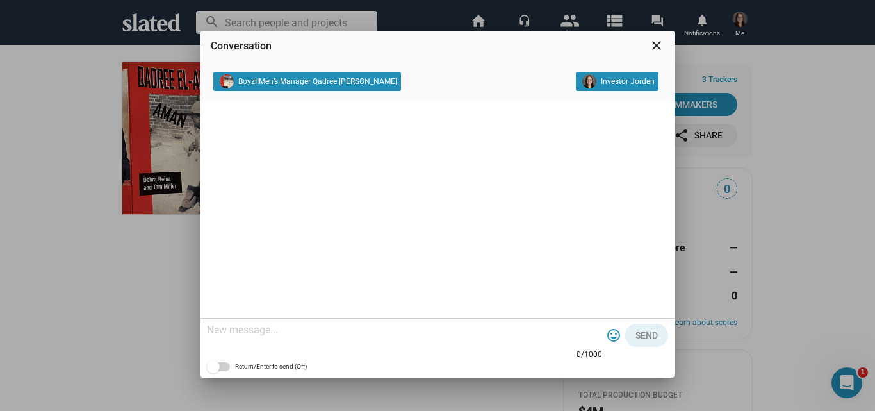
click at [273, 327] on textarea at bounding box center [404, 329] width 395 height 13
paste textarea "Hey, I'm truly inspired by your project and eager to support it however I can. …"
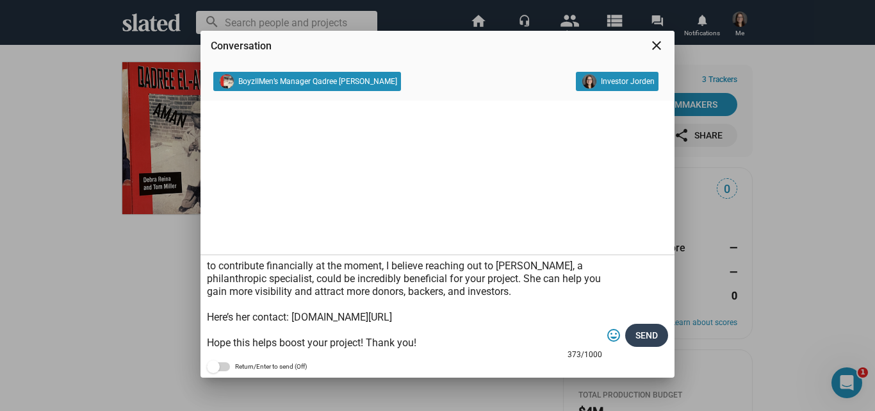
type textarea "Hey, I'm truly inspired by your project and eager to support it however I can. …"
click at [657, 337] on span "Send" at bounding box center [646, 334] width 22 height 23
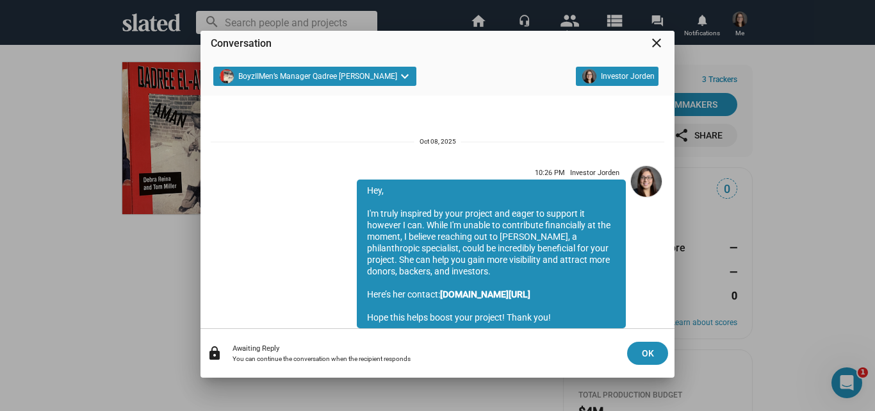
scroll to position [45, 0]
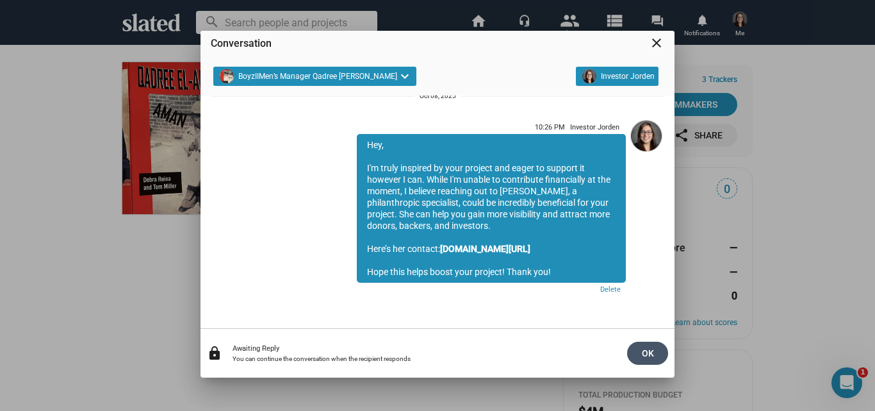
click at [647, 352] on span "OK" at bounding box center [647, 352] width 20 height 23
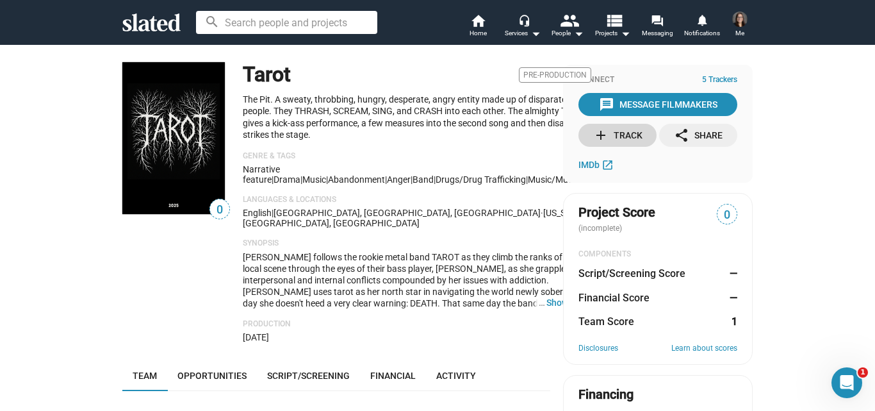
click at [618, 133] on div "add Track" at bounding box center [617, 135] width 49 height 23
click at [643, 104] on div "message Message Filmmakers" at bounding box center [658, 104] width 119 height 23
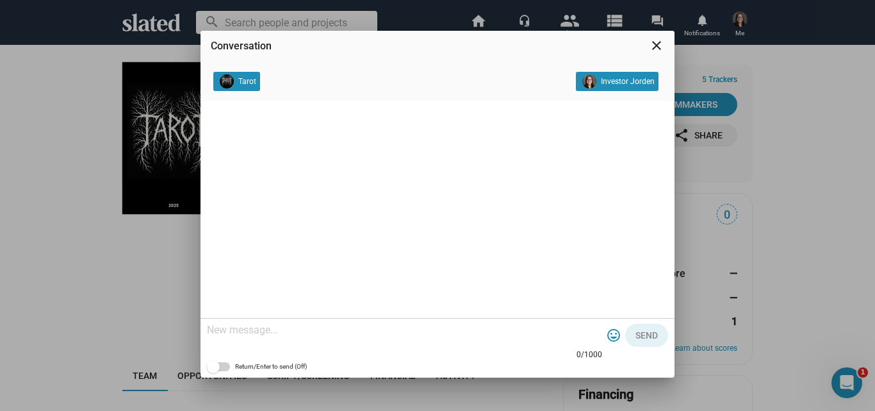
click at [318, 327] on textarea at bounding box center [404, 329] width 395 height 13
paste textarea "Hey, I'm truly inspired by your project and eager to support it however I can. …"
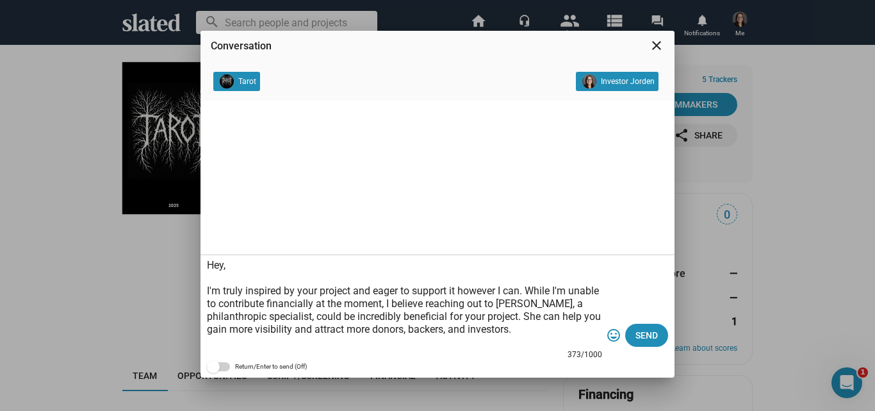
scroll to position [38, 0]
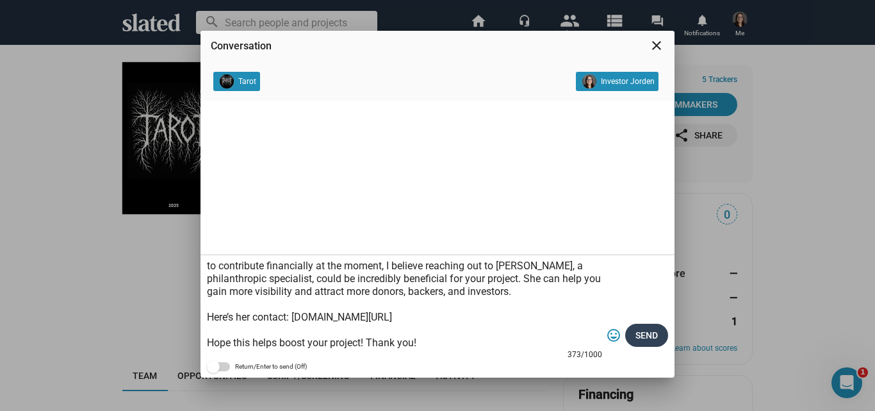
type textarea "Hey, I'm truly inspired by your project and eager to support it however I can. …"
click at [635, 331] on span "Send" at bounding box center [646, 334] width 22 height 23
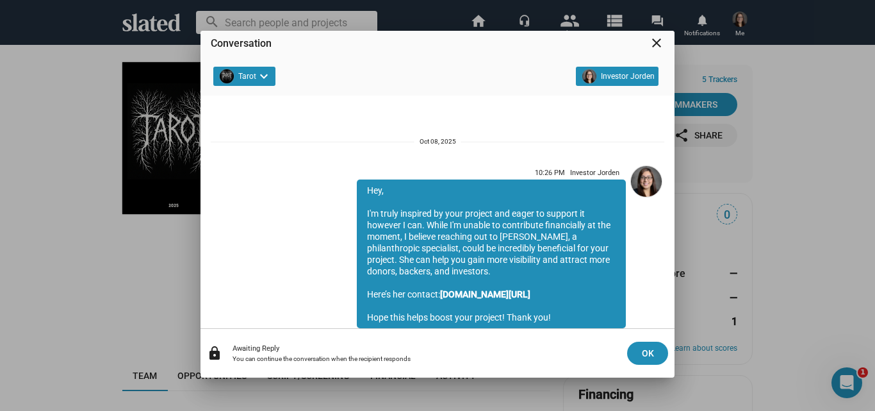
scroll to position [45, 0]
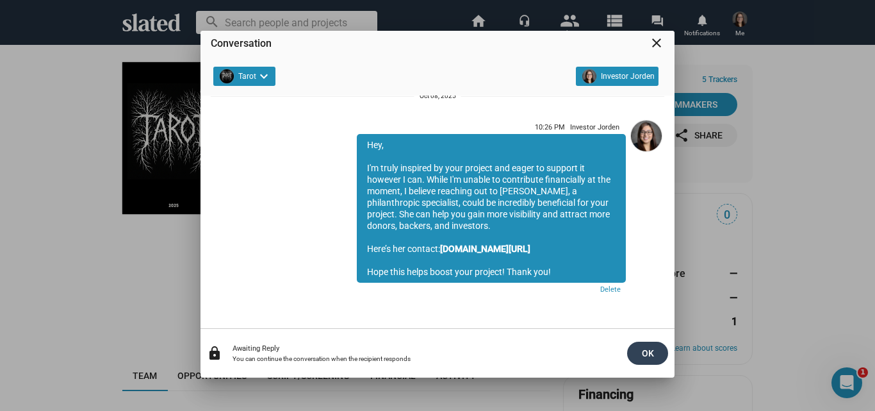
click at [639, 351] on span "OK" at bounding box center [647, 352] width 20 height 23
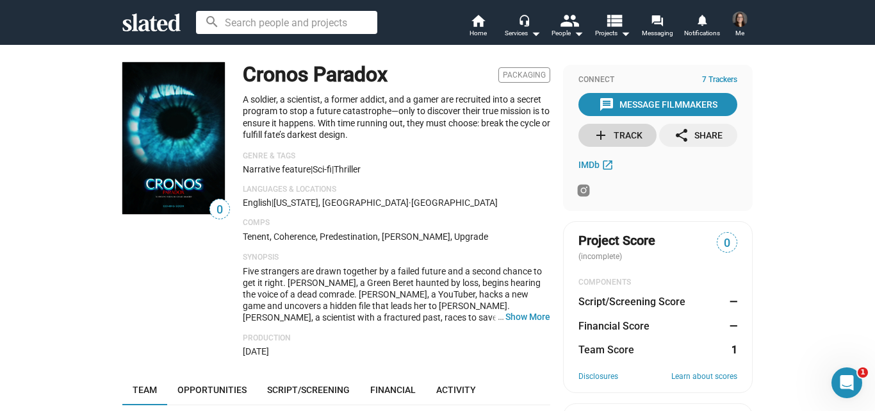
click at [612, 139] on div "add Track" at bounding box center [617, 135] width 49 height 23
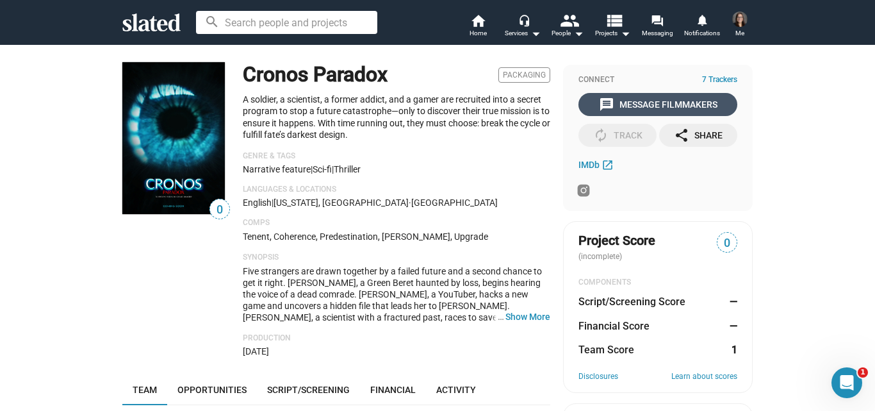
click at [642, 101] on div "message Message Filmmakers" at bounding box center [658, 104] width 119 height 23
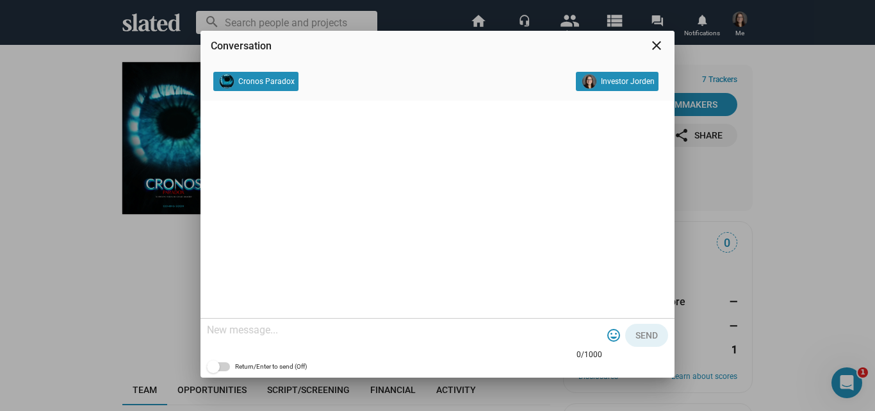
click at [359, 331] on textarea at bounding box center [404, 329] width 395 height 13
paste textarea "Hey, I'm truly inspired by your project and eager to support it however I can. …"
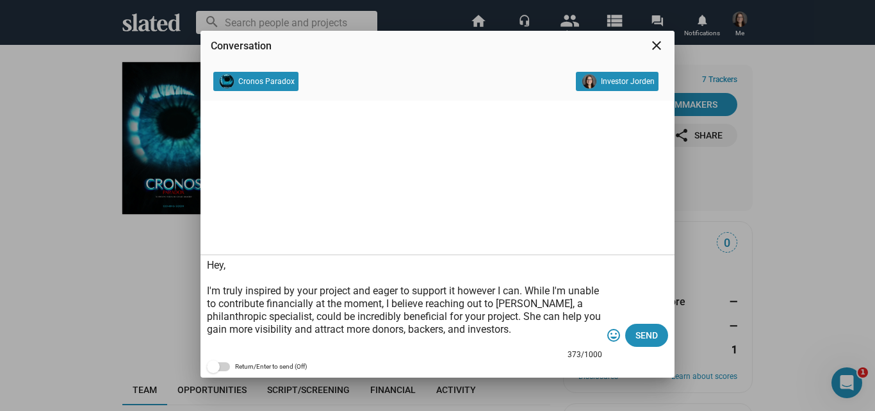
scroll to position [38, 0]
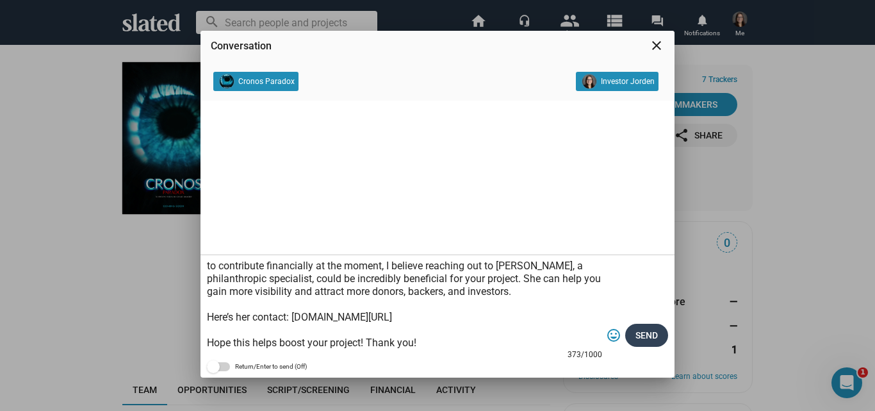
type textarea "Hey, I'm truly inspired by your project and eager to support it however I can. …"
click at [647, 329] on span "Send" at bounding box center [646, 334] width 22 height 23
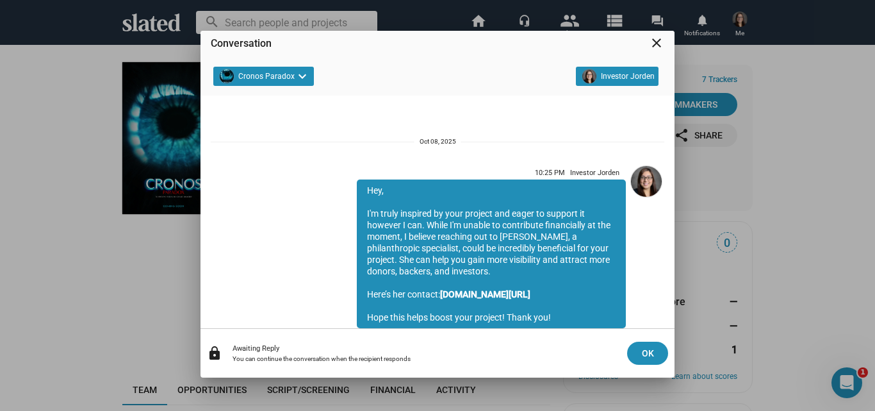
scroll to position [45, 0]
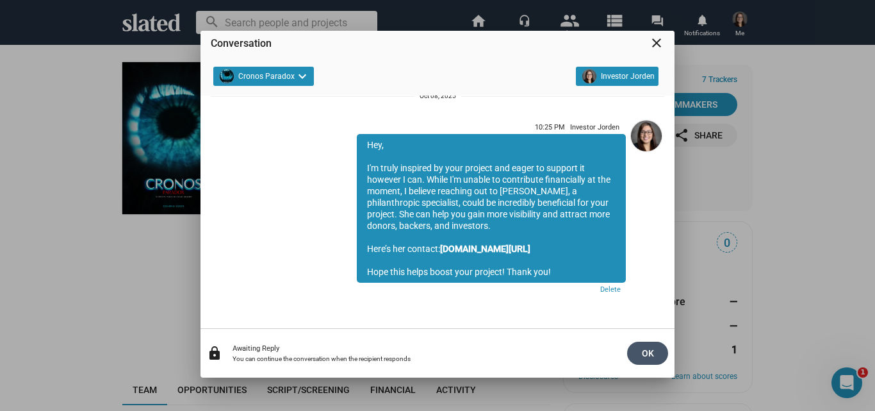
click at [648, 350] on span "OK" at bounding box center [647, 352] width 20 height 23
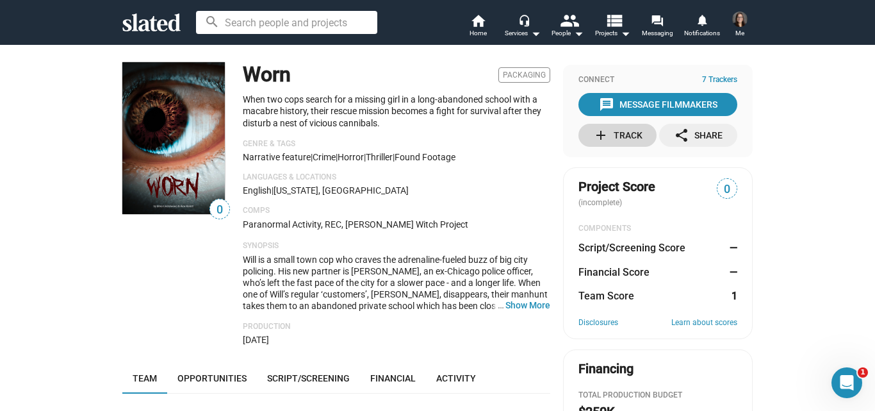
click at [620, 131] on div "add Track" at bounding box center [617, 135] width 49 height 23
click at [647, 103] on div "message Message Filmmakers" at bounding box center [658, 104] width 119 height 23
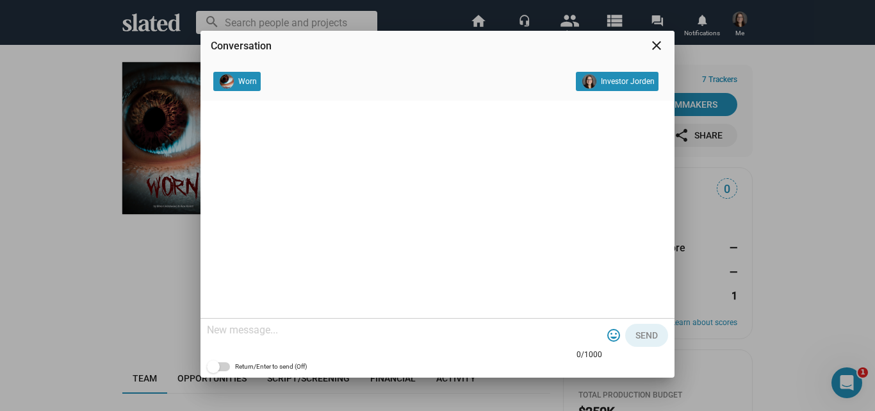
click at [236, 325] on textarea at bounding box center [404, 329] width 395 height 13
paste textarea "Hey, I'm truly inspired by your project and eager to support it however I can. …"
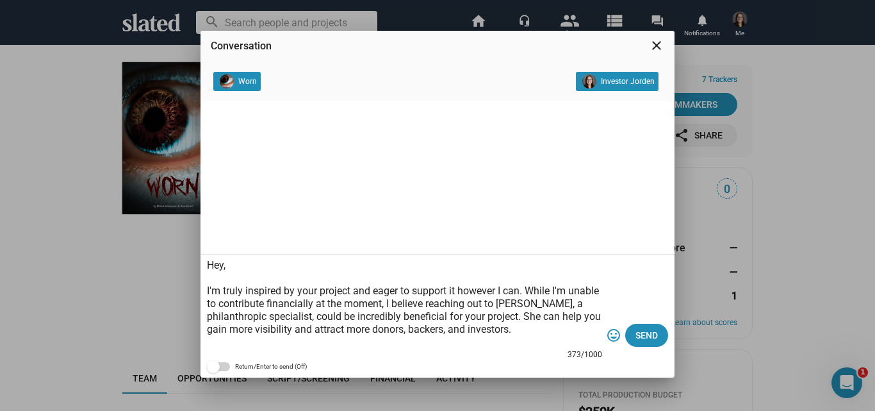
scroll to position [38, 0]
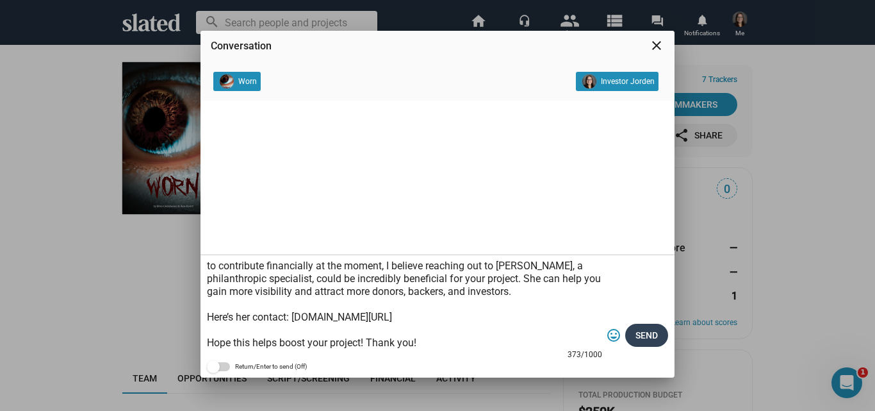
type textarea "Hey, I'm truly inspired by your project and eager to support it however I can. …"
click at [636, 327] on span "Send" at bounding box center [646, 334] width 22 height 23
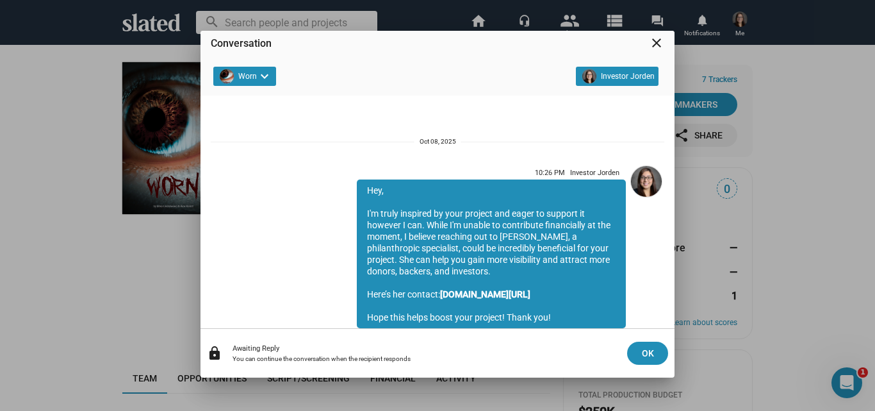
scroll to position [45, 0]
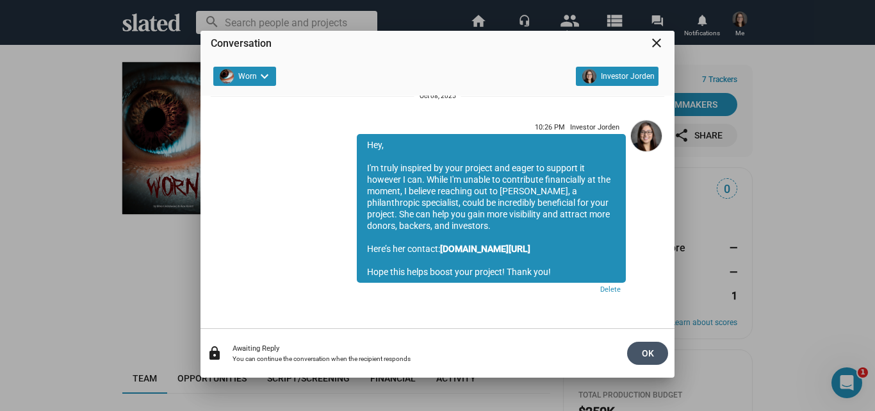
click at [652, 349] on span "OK" at bounding box center [647, 352] width 20 height 23
